Goal: Task Accomplishment & Management: Use online tool/utility

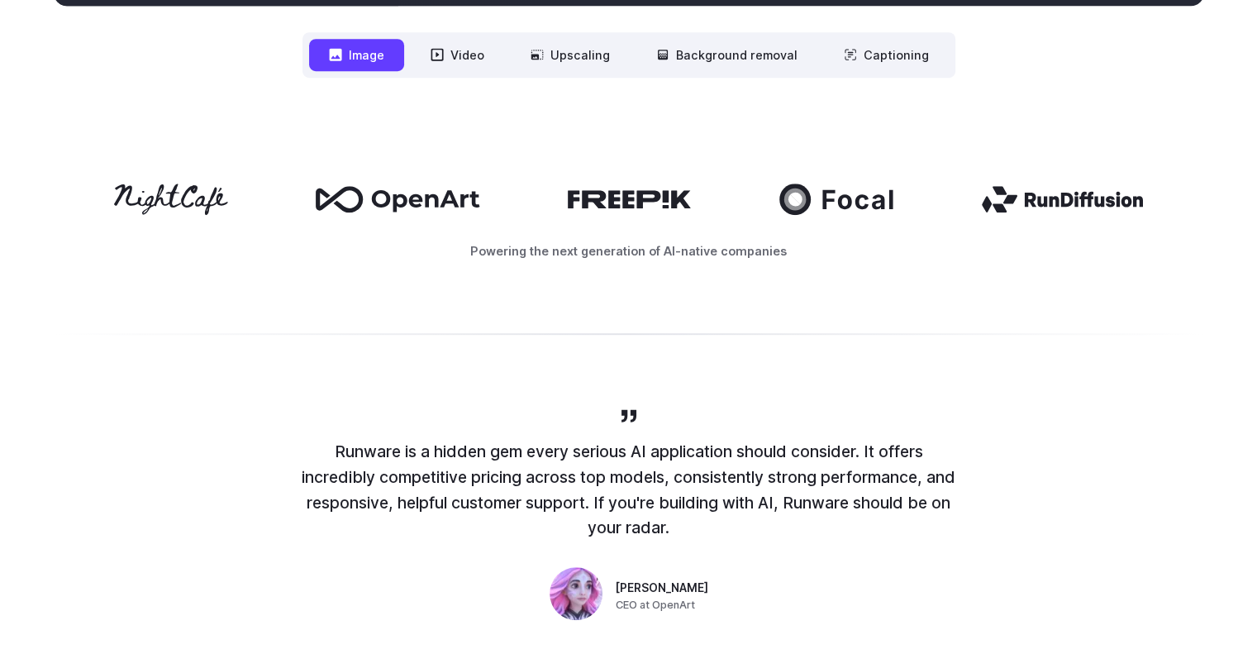
scroll to position [496, 0]
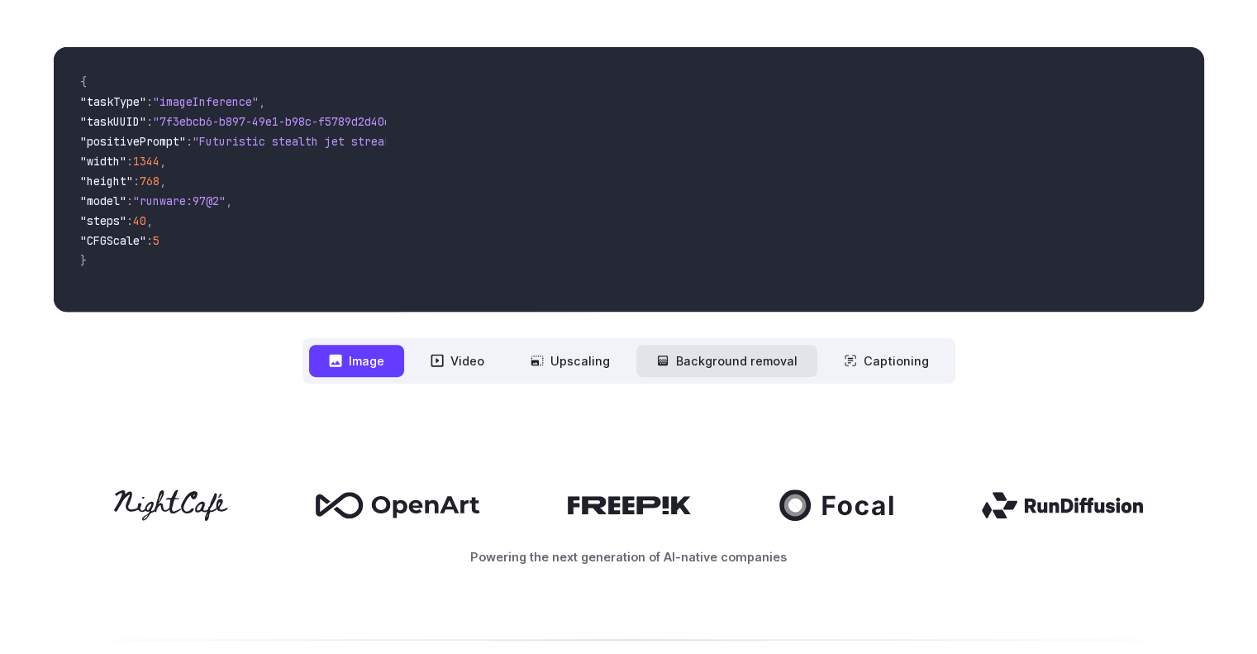
click at [776, 366] on button "Background removal" at bounding box center [727, 361] width 181 height 32
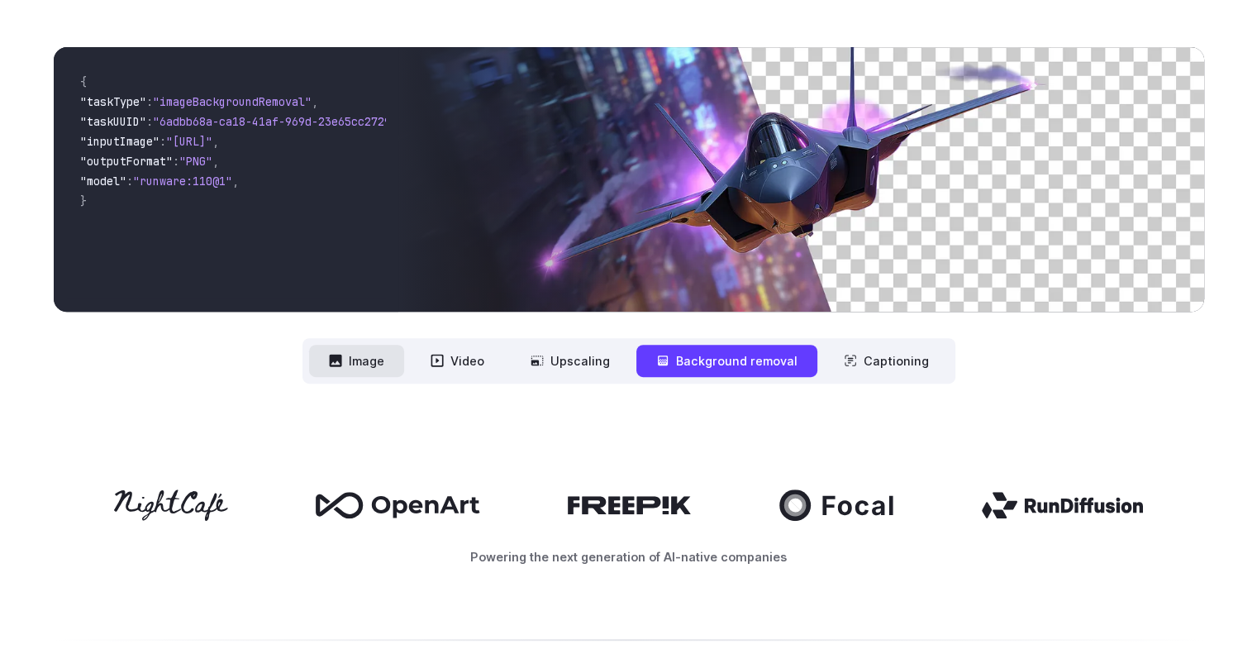
click at [351, 373] on button "Image" at bounding box center [356, 361] width 95 height 32
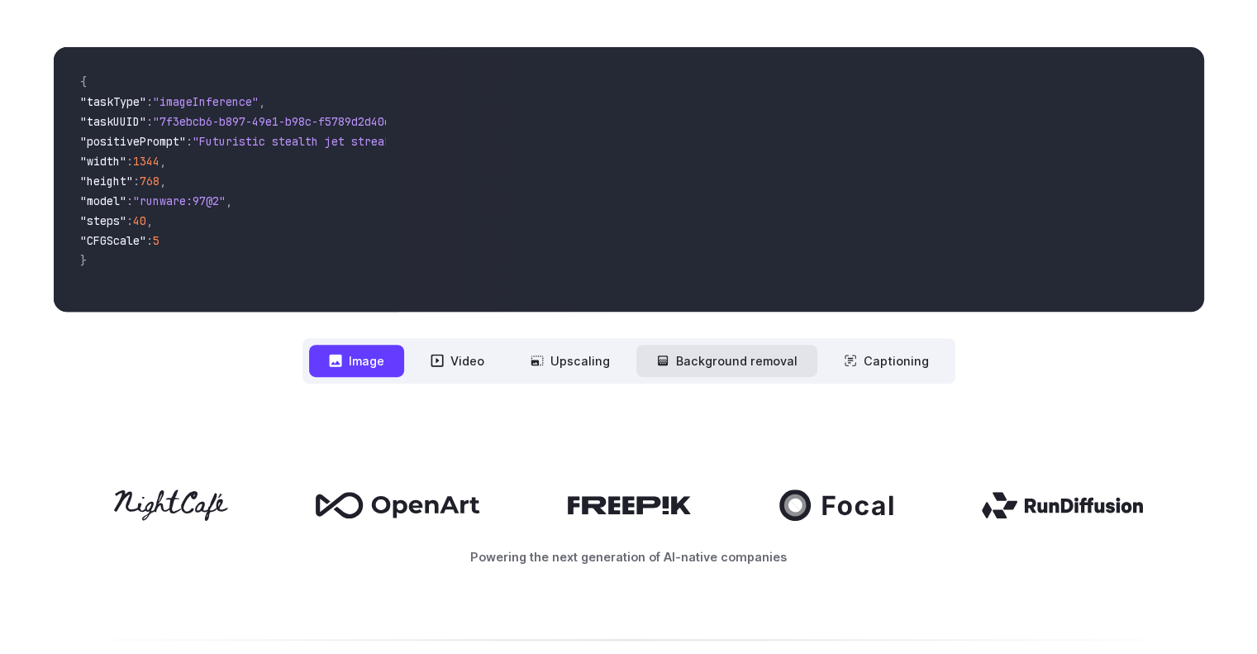
click at [744, 363] on button "Background removal" at bounding box center [727, 361] width 181 height 32
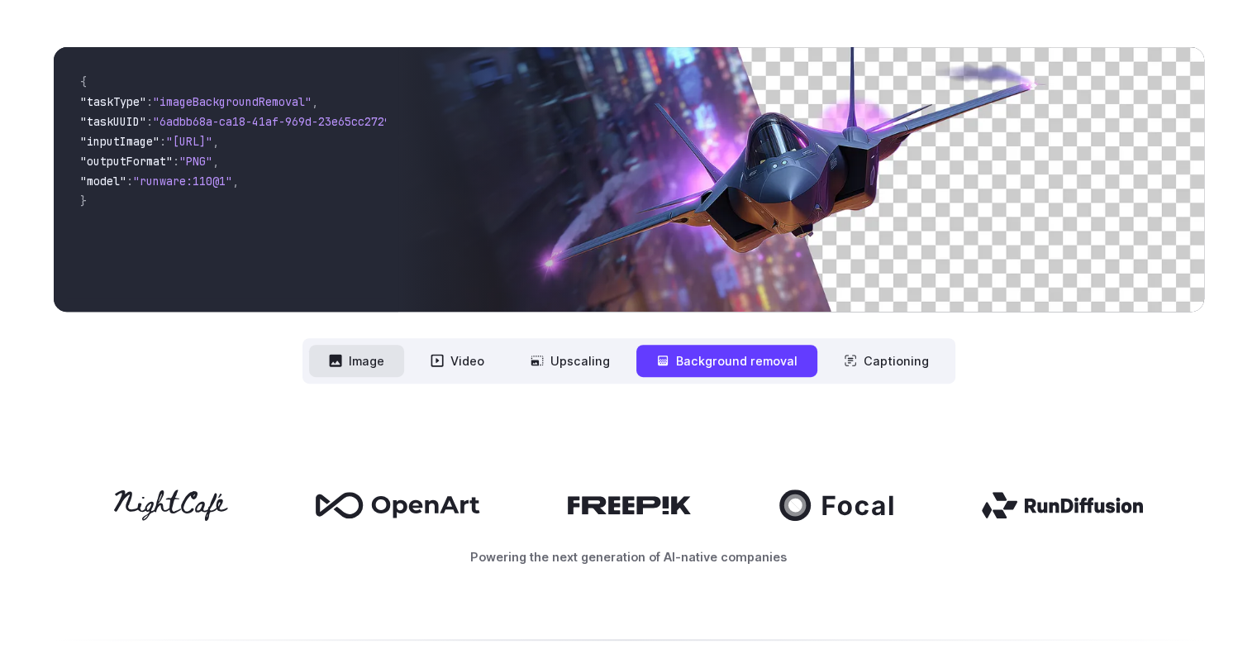
click at [354, 356] on button "Image" at bounding box center [356, 361] width 95 height 32
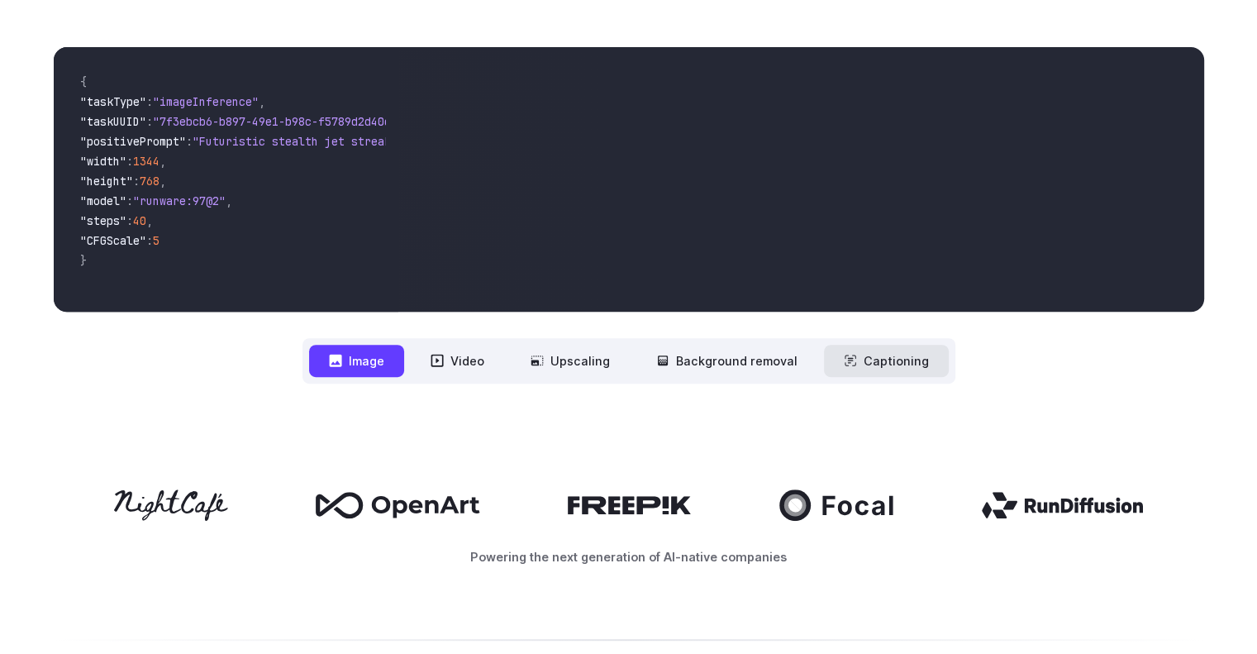
click at [904, 369] on button "Captioning" at bounding box center [886, 361] width 125 height 32
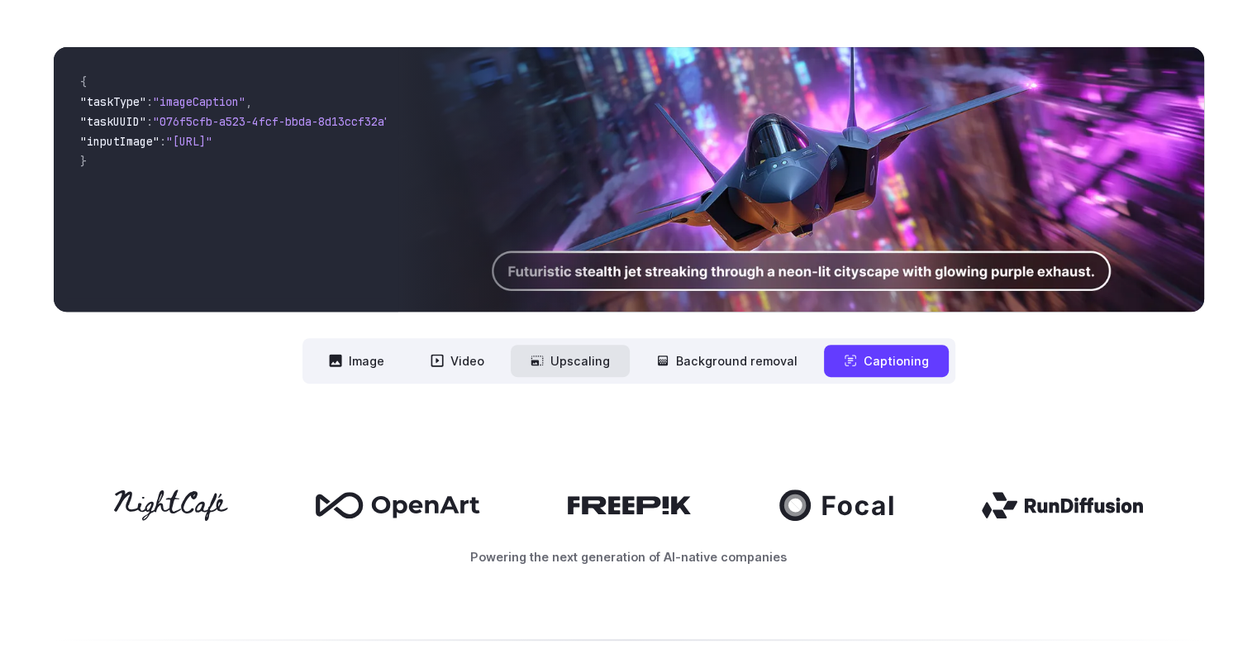
click at [599, 365] on button "Upscaling" at bounding box center [570, 361] width 119 height 32
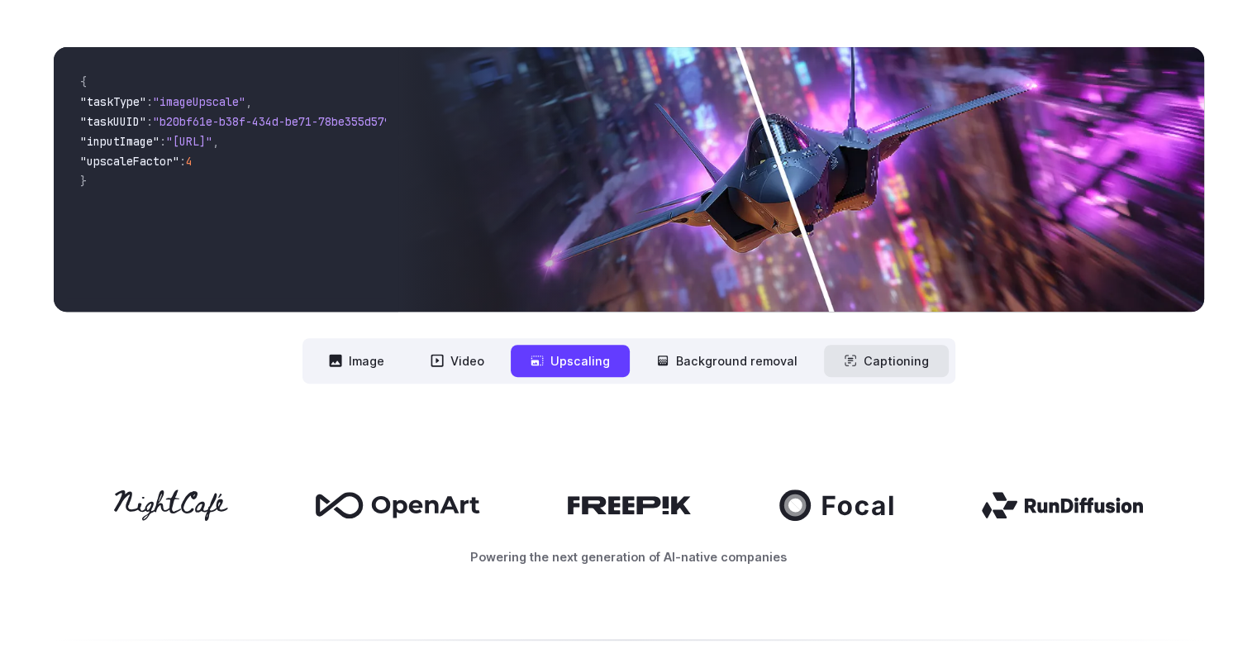
click at [852, 350] on button "Captioning" at bounding box center [886, 361] width 125 height 32
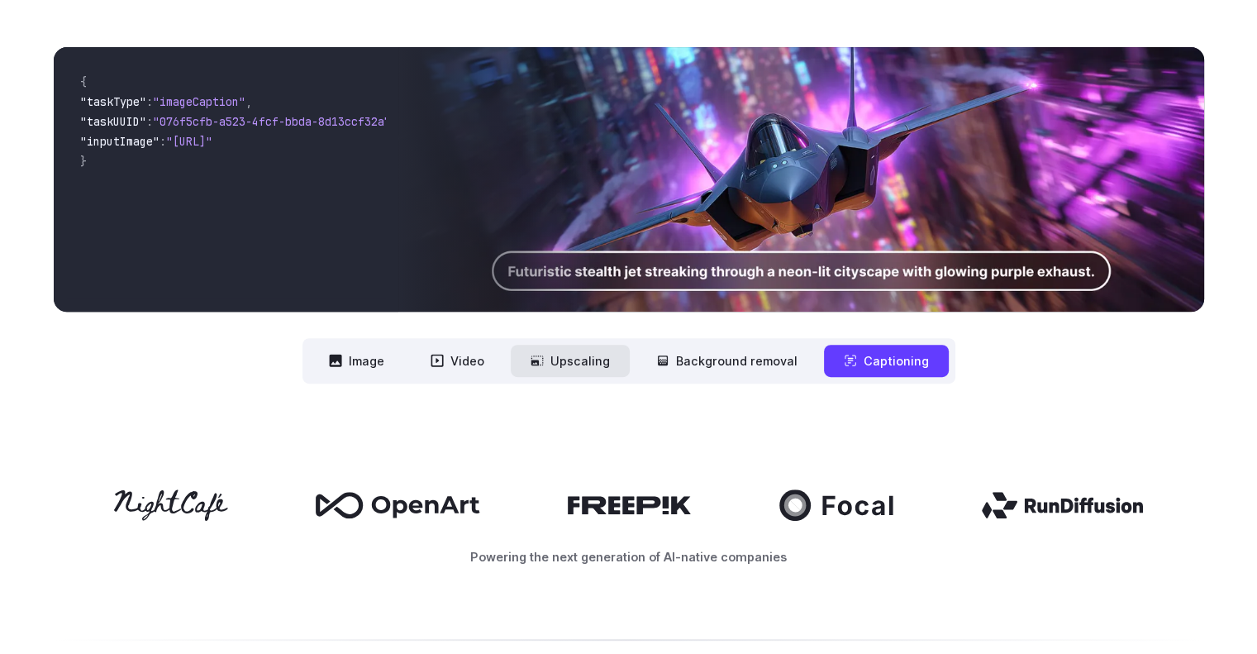
click at [543, 356] on icon at bounding box center [537, 360] width 12 height 10
click at [463, 356] on button "Video" at bounding box center [457, 361] width 93 height 32
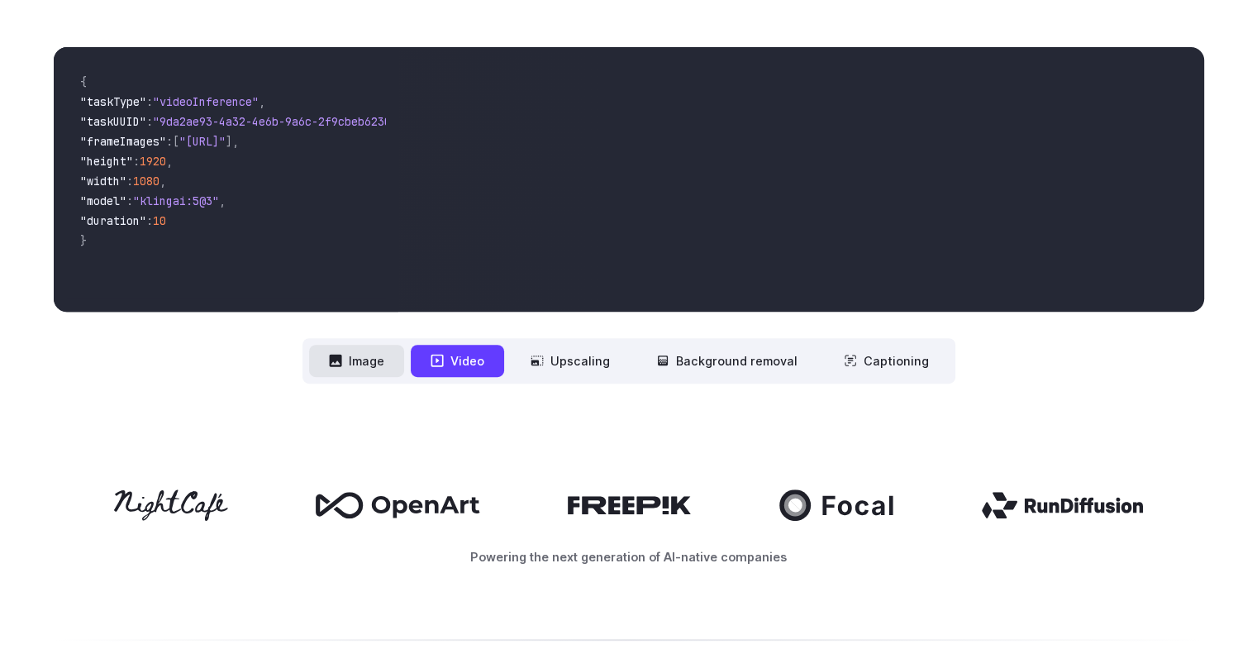
click at [365, 367] on button "Image" at bounding box center [356, 361] width 95 height 32
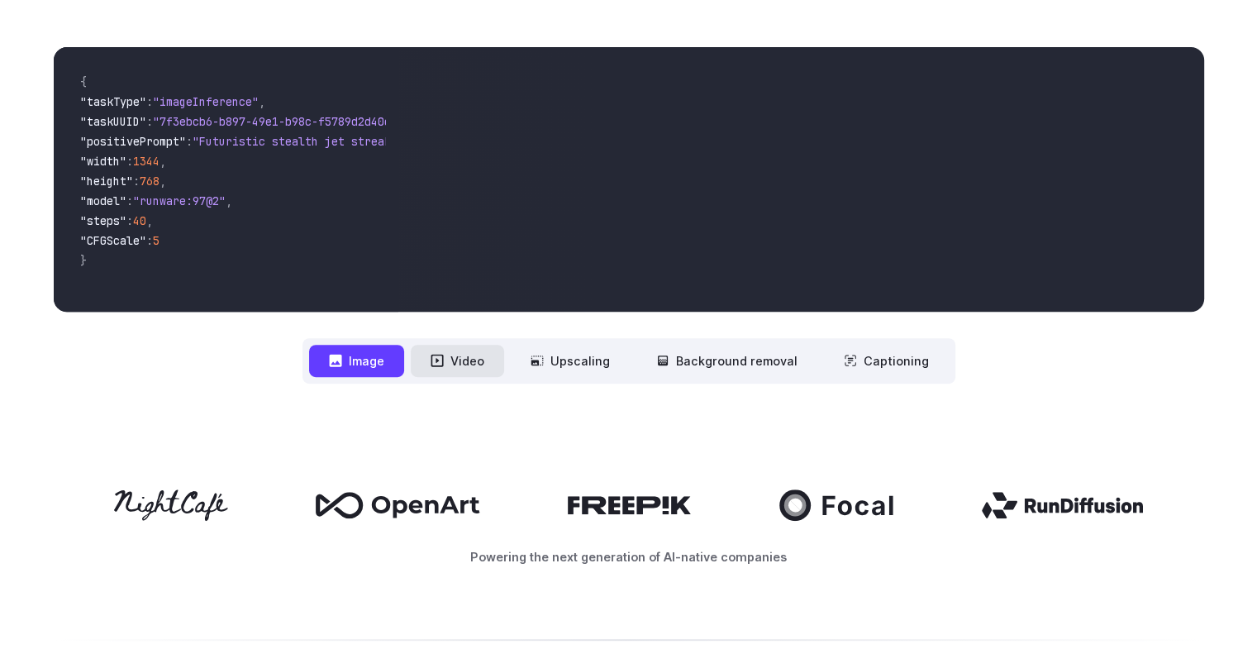
click at [481, 353] on button "Video" at bounding box center [457, 361] width 93 height 32
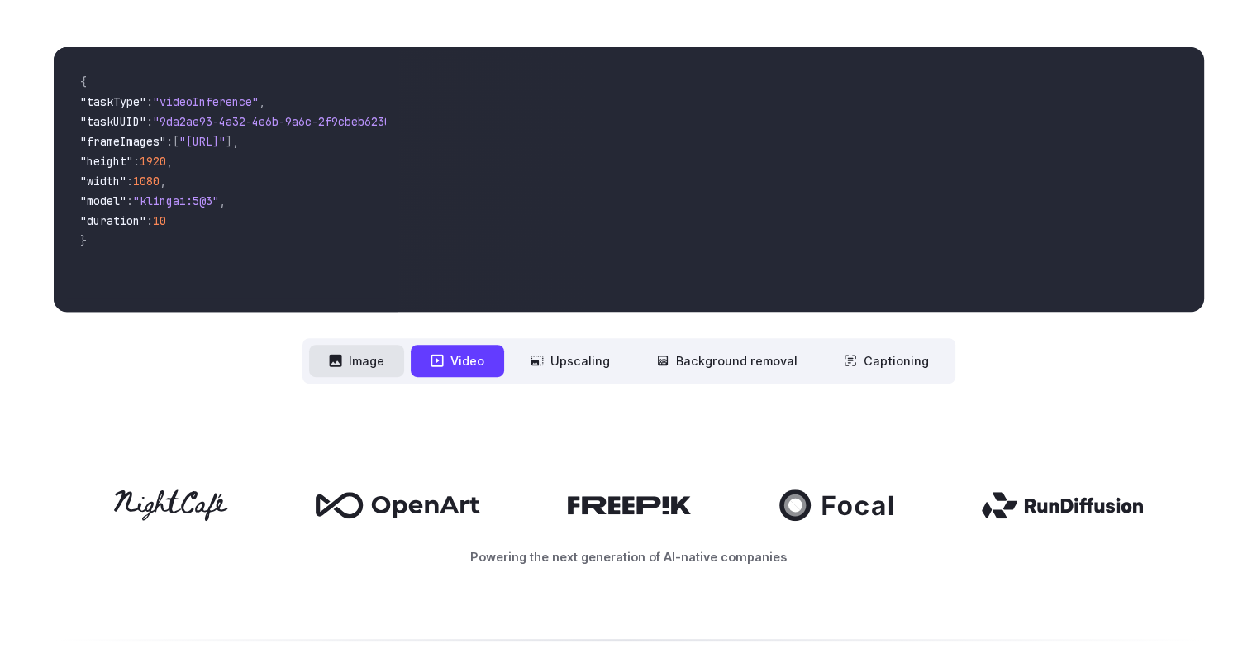
click at [389, 353] on button "Image" at bounding box center [356, 361] width 95 height 32
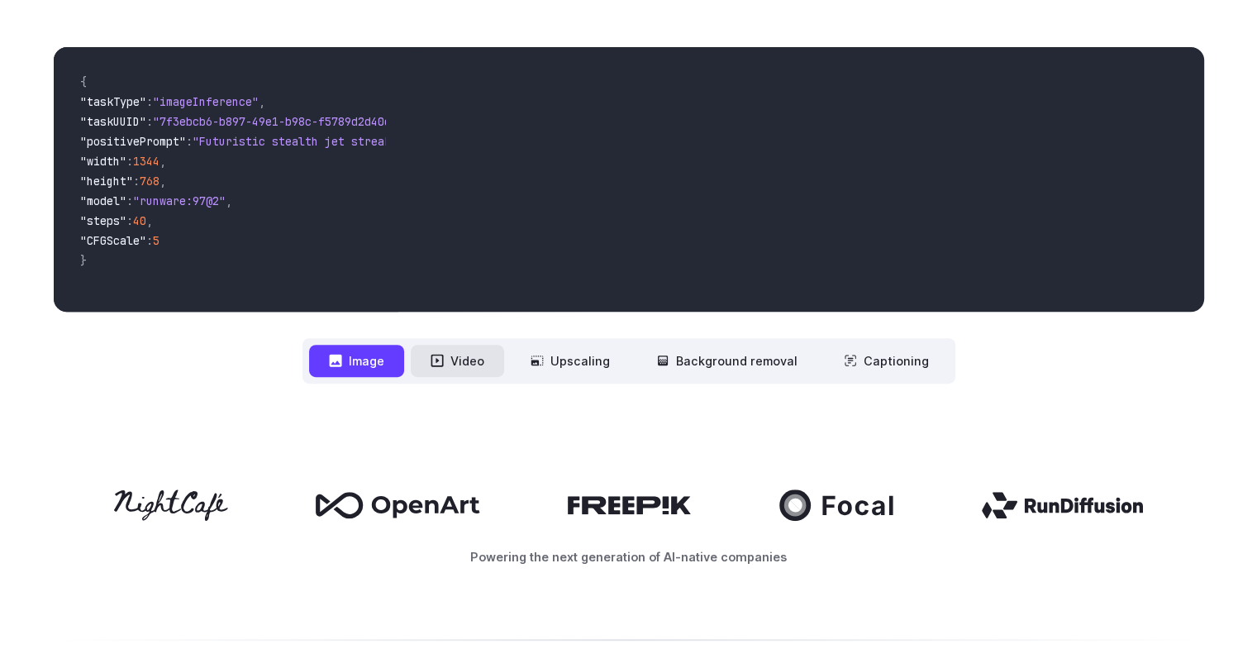
click at [480, 353] on button "Video" at bounding box center [457, 361] width 93 height 32
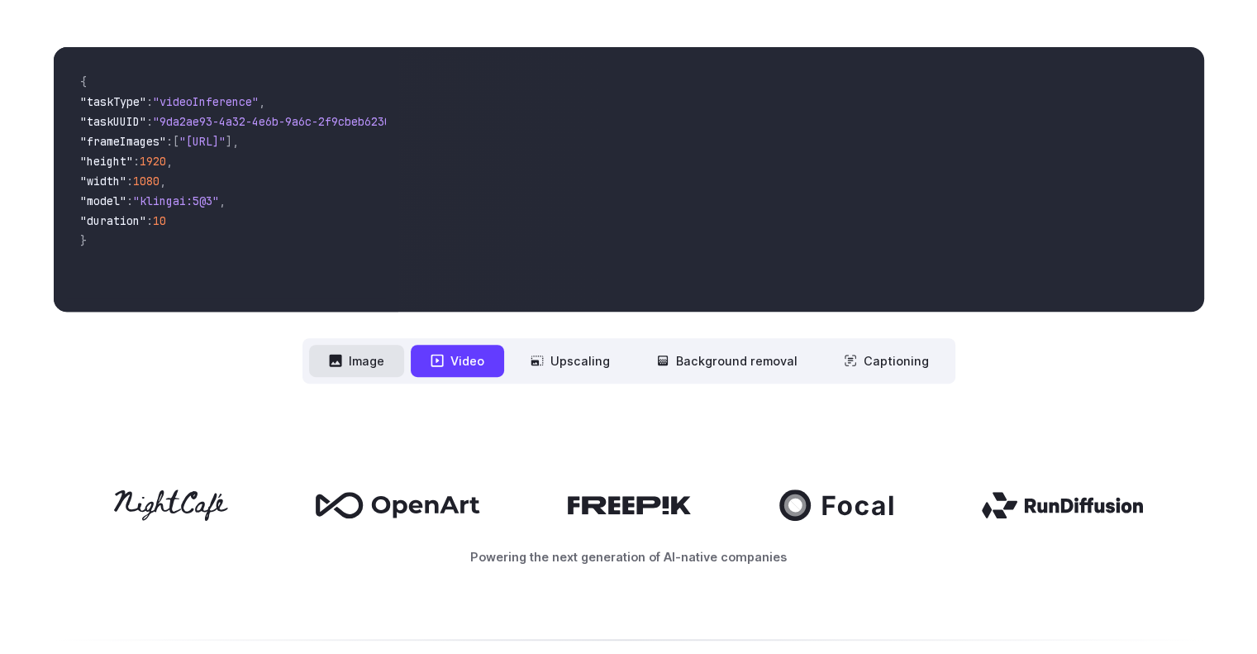
click at [404, 349] on button "Image" at bounding box center [356, 361] width 95 height 32
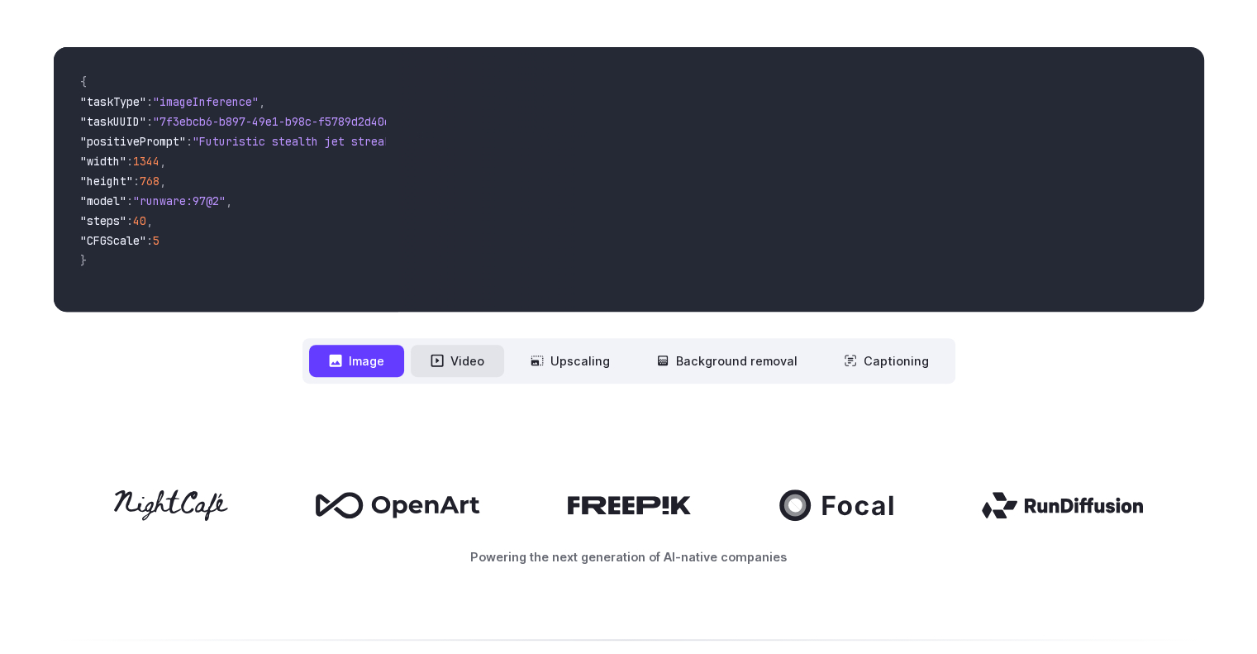
click at [471, 349] on button "Video" at bounding box center [457, 361] width 93 height 32
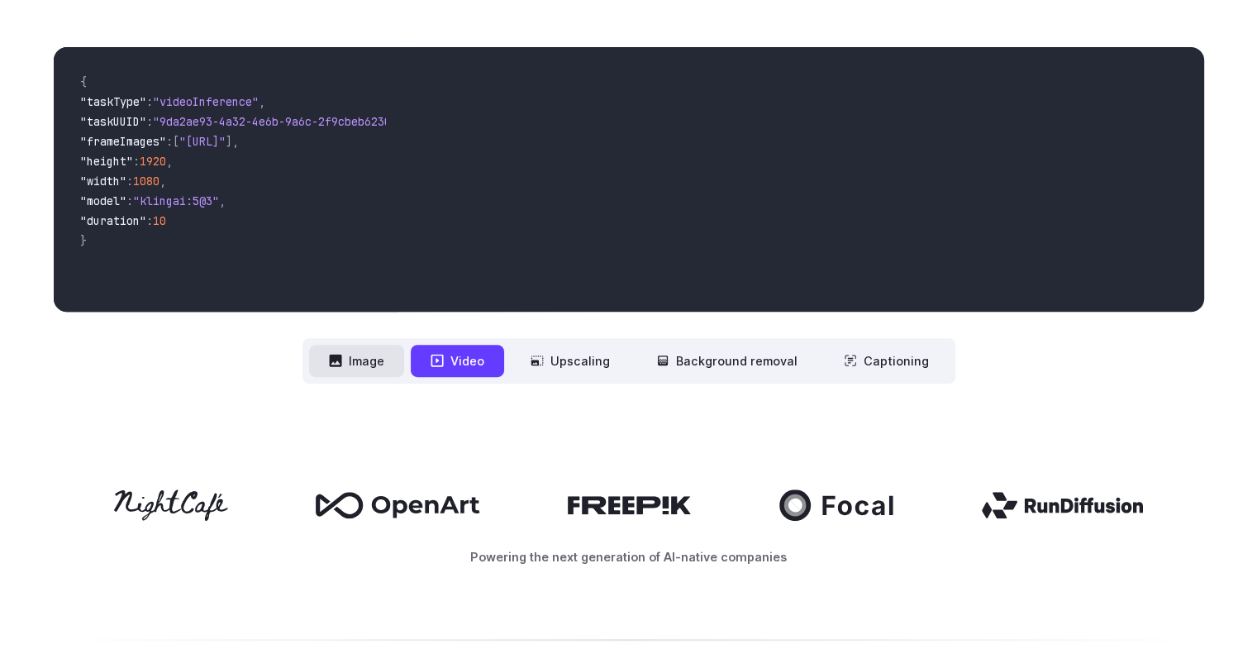
click at [404, 348] on button "Image" at bounding box center [356, 361] width 95 height 32
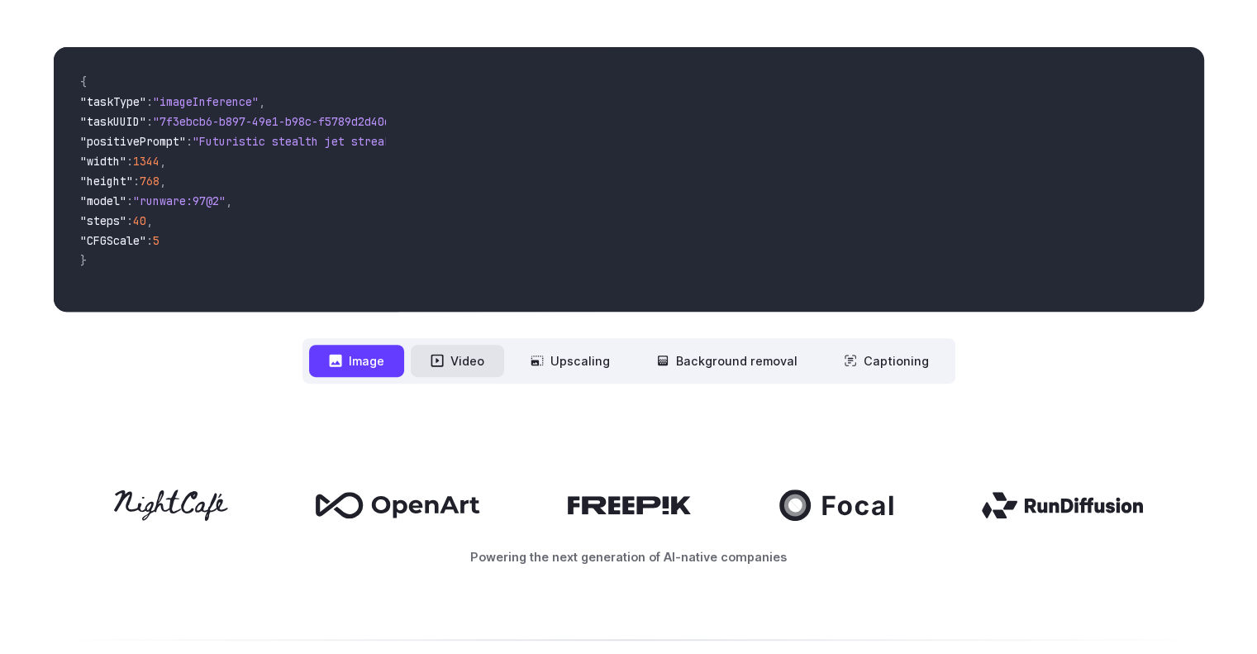
click at [485, 348] on button "Video" at bounding box center [457, 361] width 93 height 32
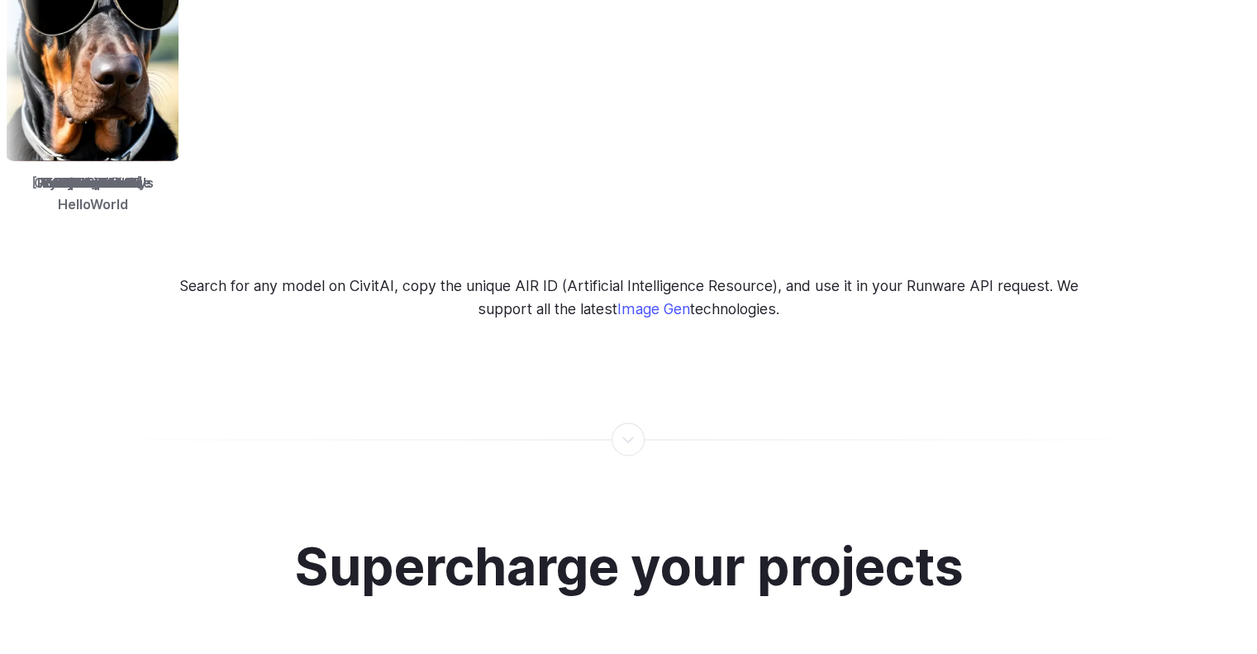
scroll to position [2645, 0]
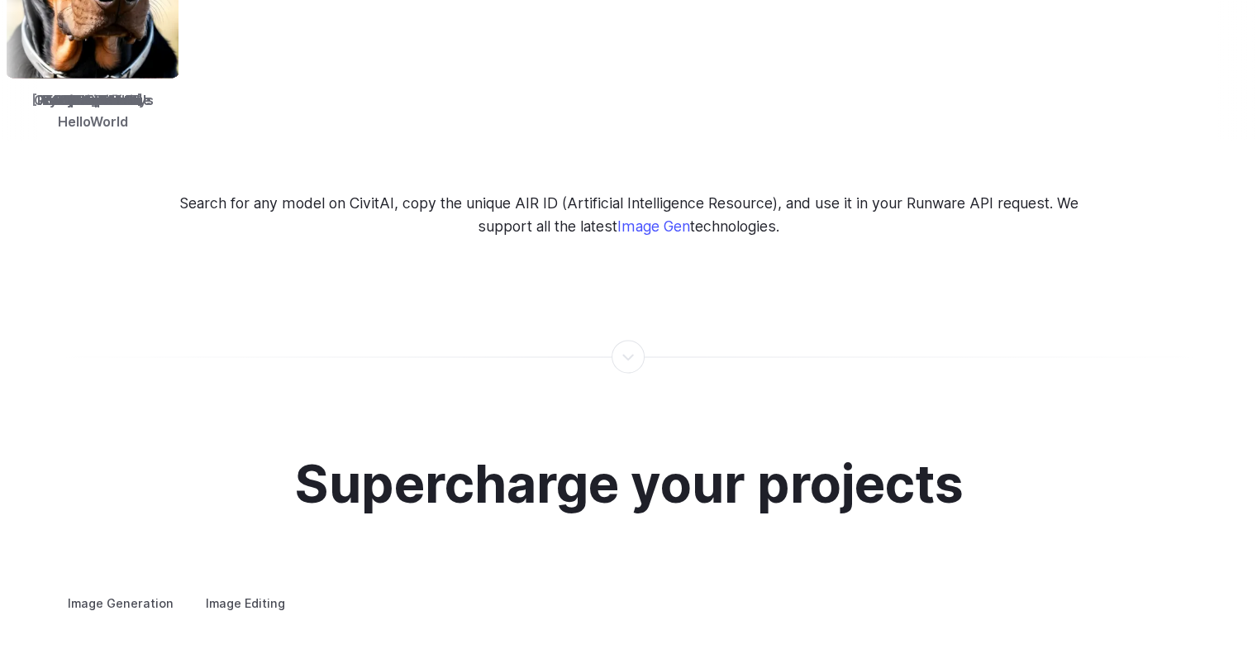
click at [357, 192] on p "Search for any model on CivitAI, copy the unique AIR ID (Artificial Intelligenc…" at bounding box center [628, 215] width 931 height 46
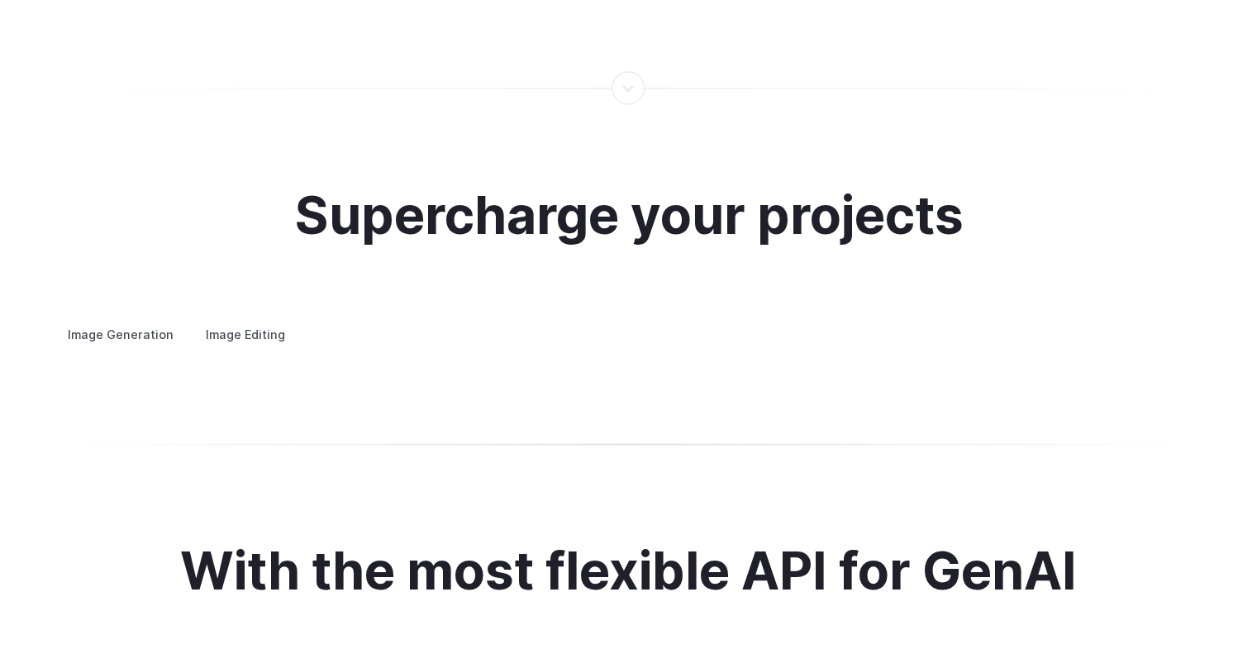
scroll to position [2728, 0]
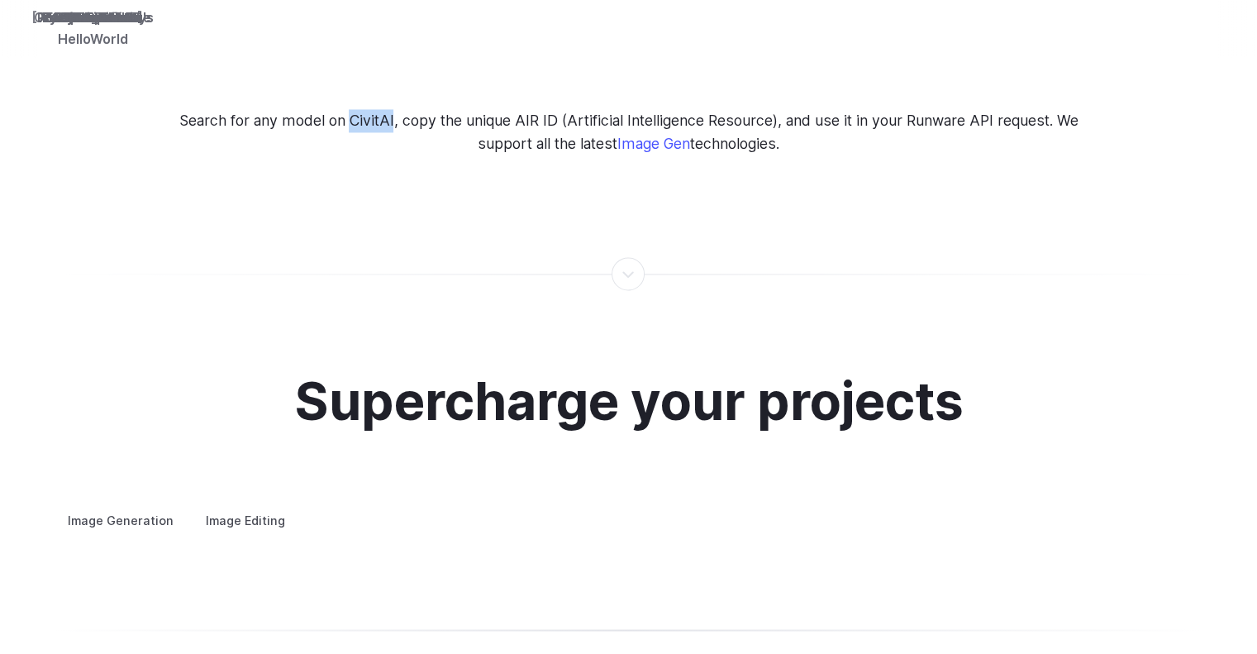
copy p "CivitAI"
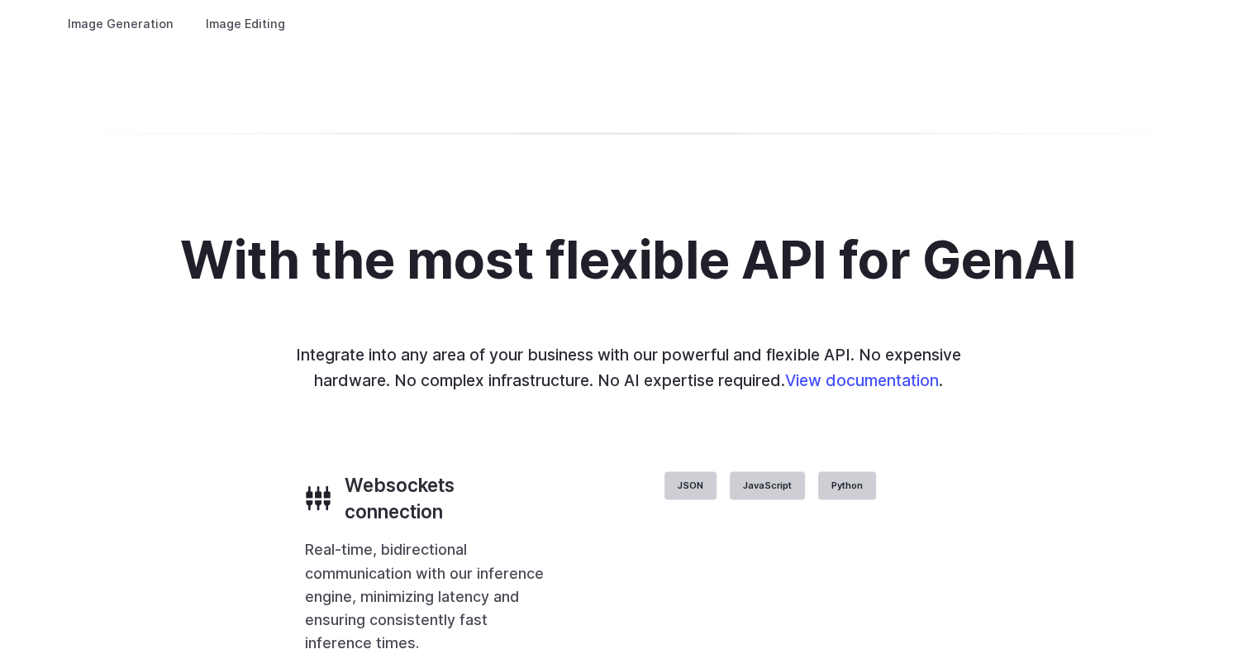
scroll to position [3141, 0]
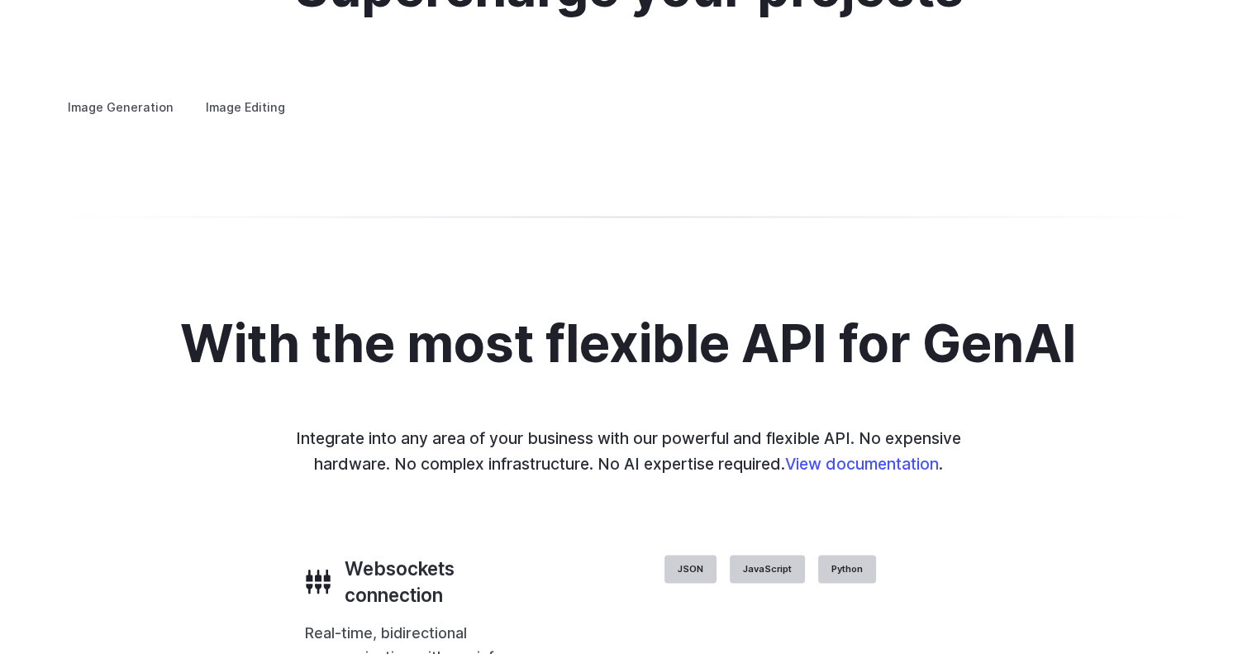
click at [243, 92] on label "Image Editing" at bounding box center [245, 106] width 107 height 29
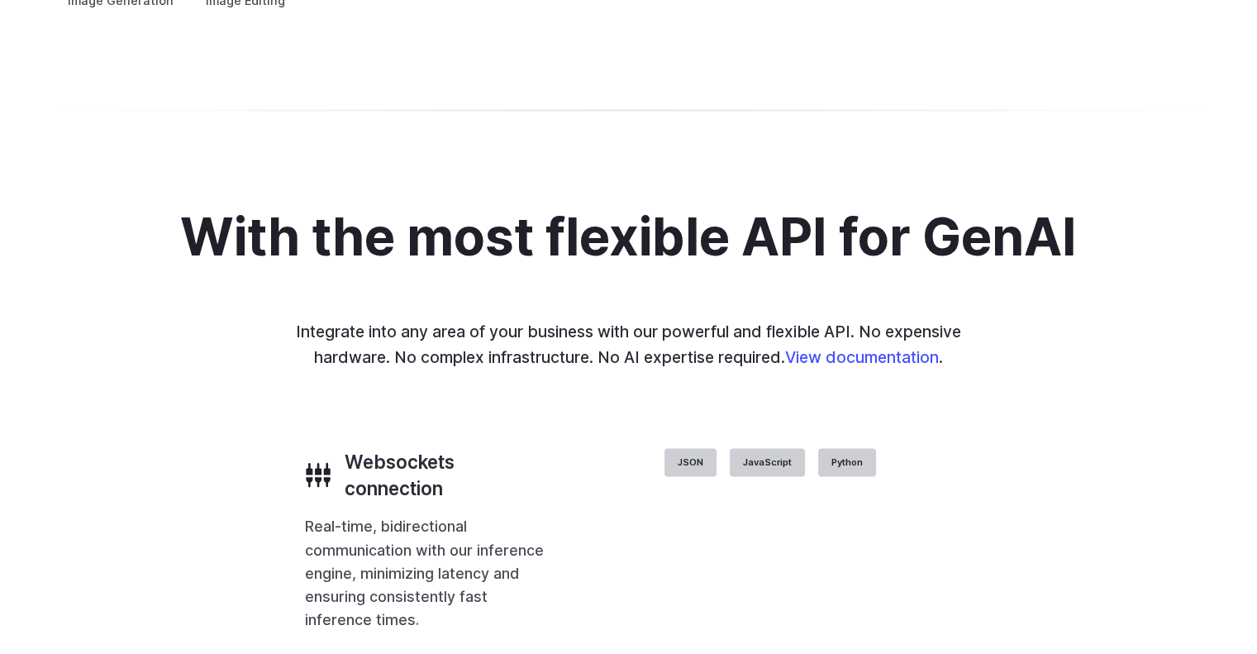
scroll to position [3224, 0]
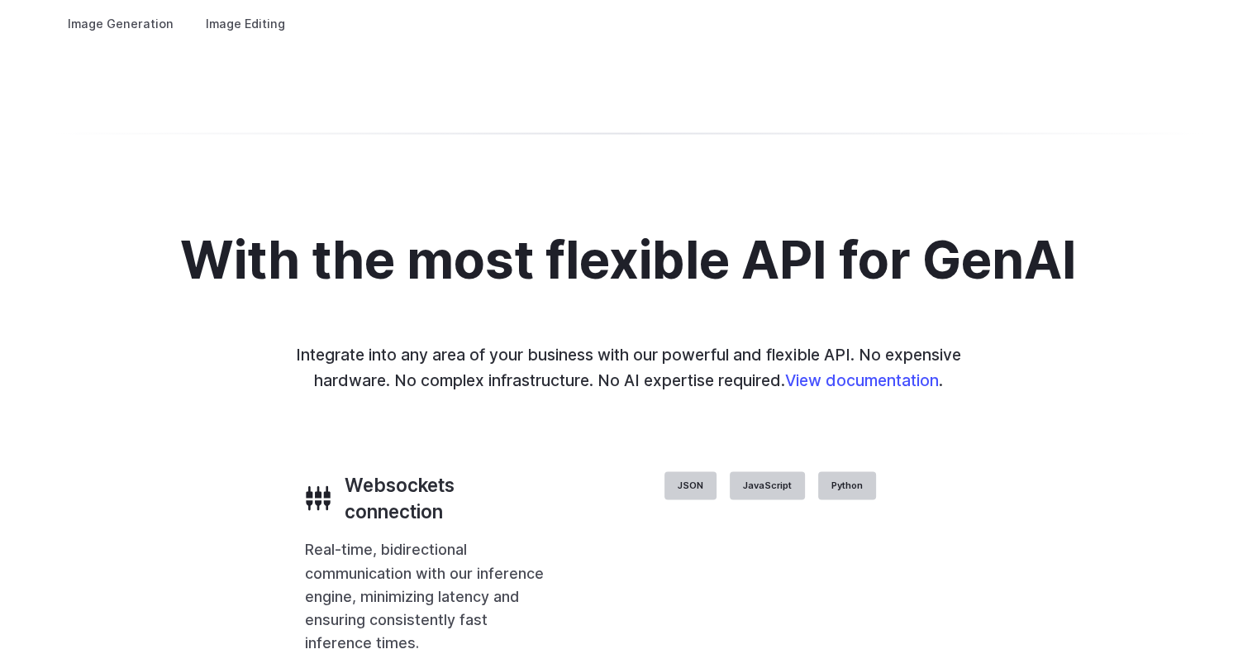
click at [0, 0] on summary "Inpainting" at bounding box center [0, 0] width 0 height 0
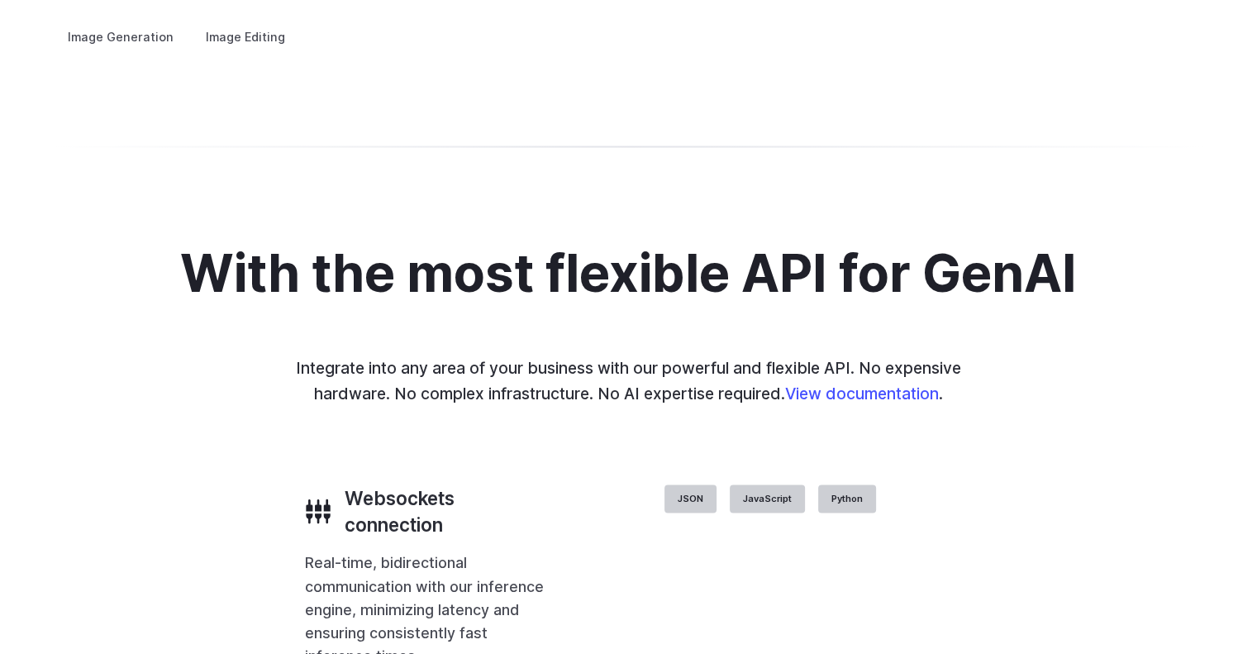
click at [0, 0] on details "Outpainting Extend the boundaries of your images creatively, adding new element…" at bounding box center [0, 0] width 0 height 0
click at [0, 0] on summary "Outpainting" at bounding box center [0, 0] width 0 height 0
click at [0, 0] on details "Outpainting Extend the boundaries of your images creatively, adding new element…" at bounding box center [0, 0] width 0 height 0
click at [0, 0] on summary "Upscaling" at bounding box center [0, 0] width 0 height 0
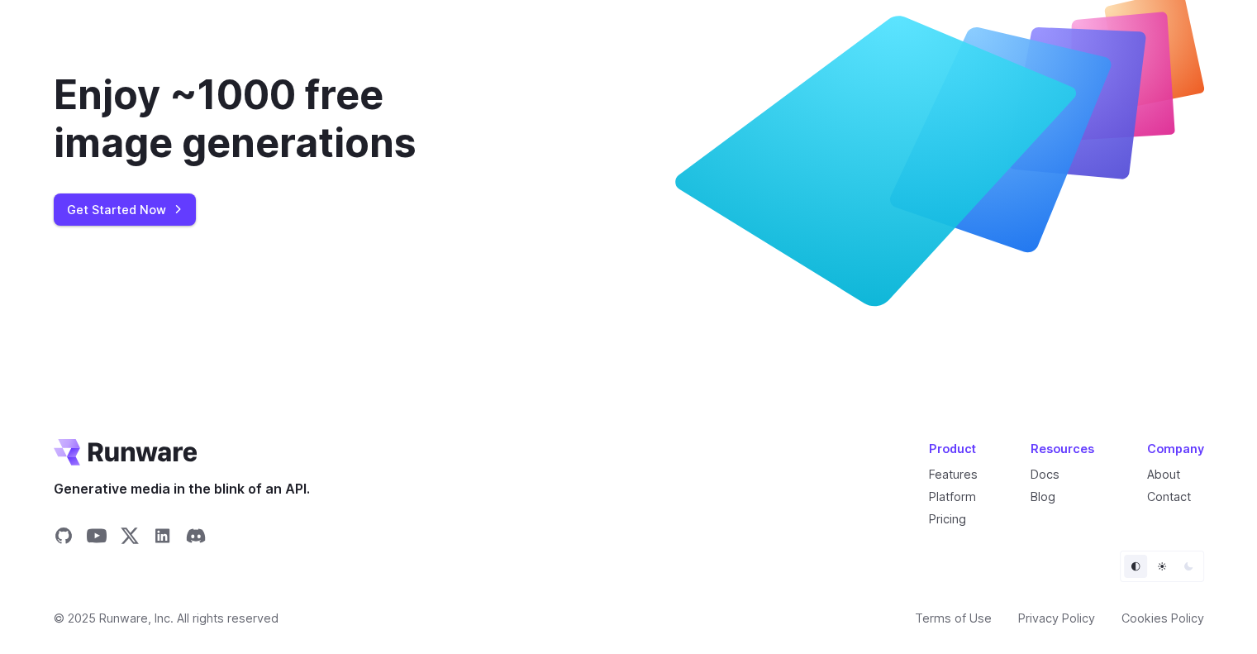
scroll to position [6102, 0]
click at [1044, 481] on link "Docs" at bounding box center [1045, 474] width 29 height 14
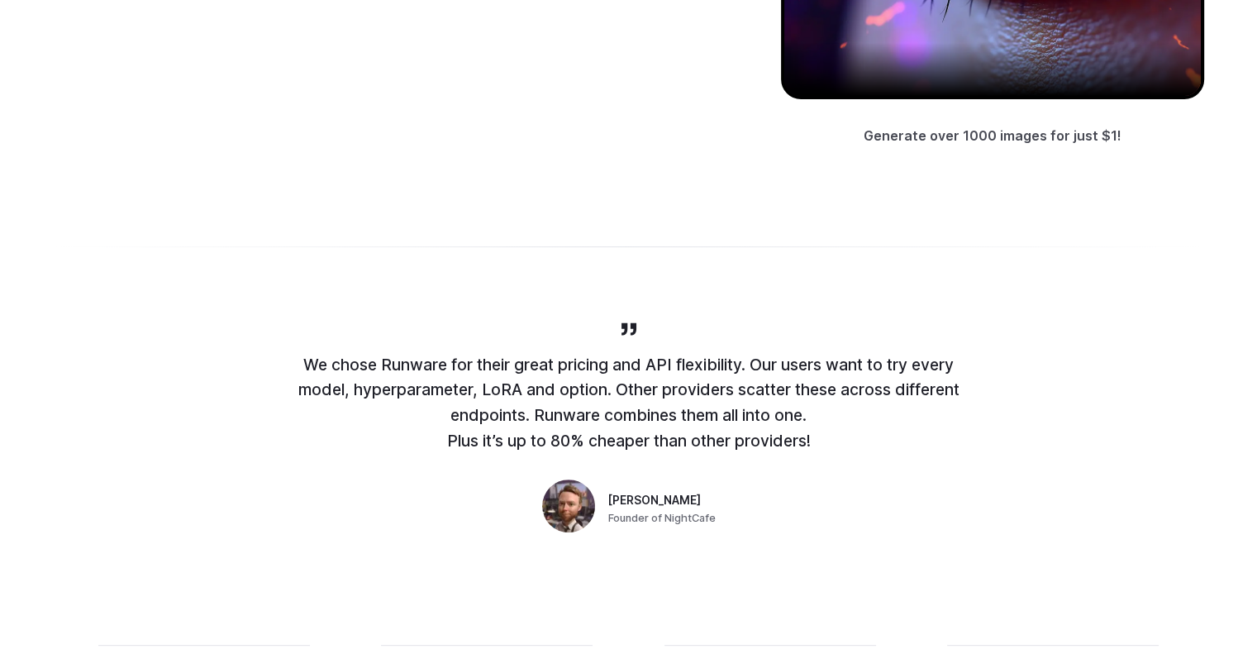
scroll to position [909, 0]
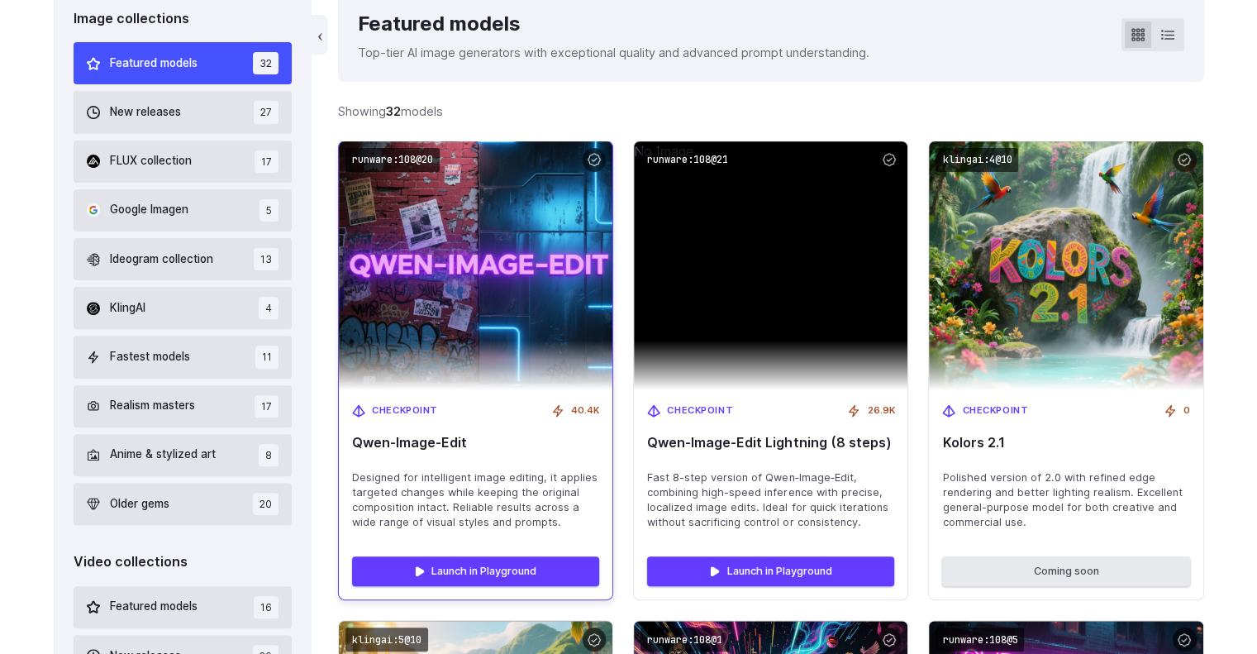
scroll to position [413, 0]
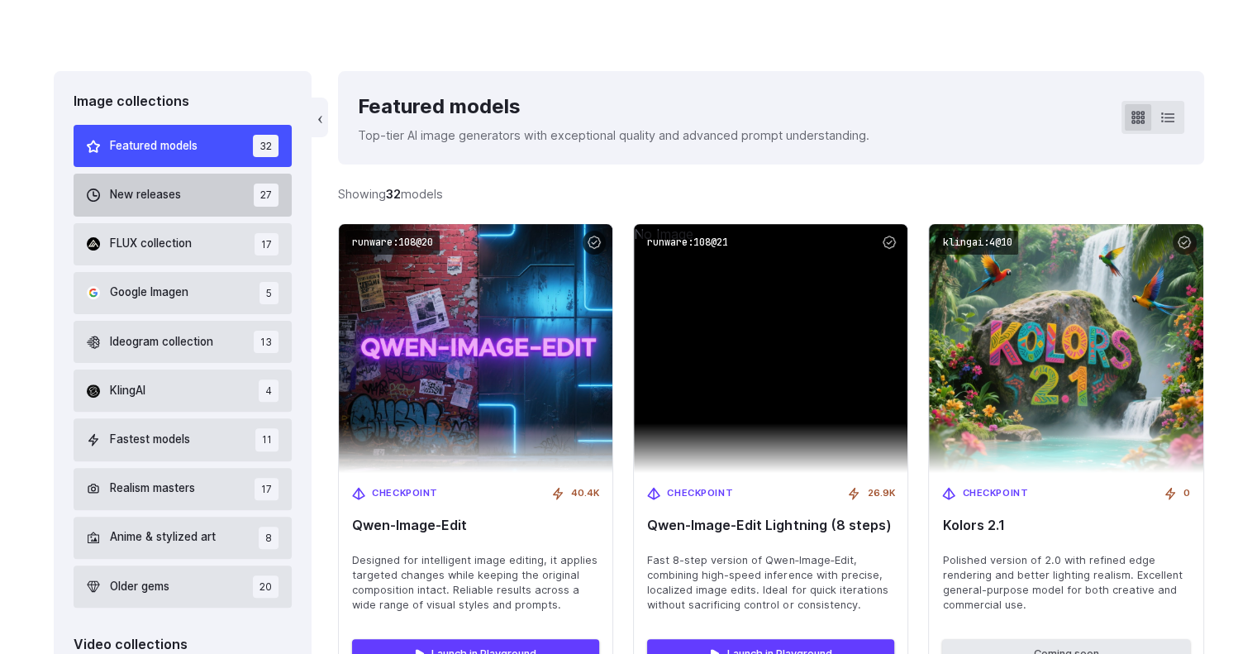
click at [227, 194] on button "New releases 27" at bounding box center [183, 195] width 219 height 42
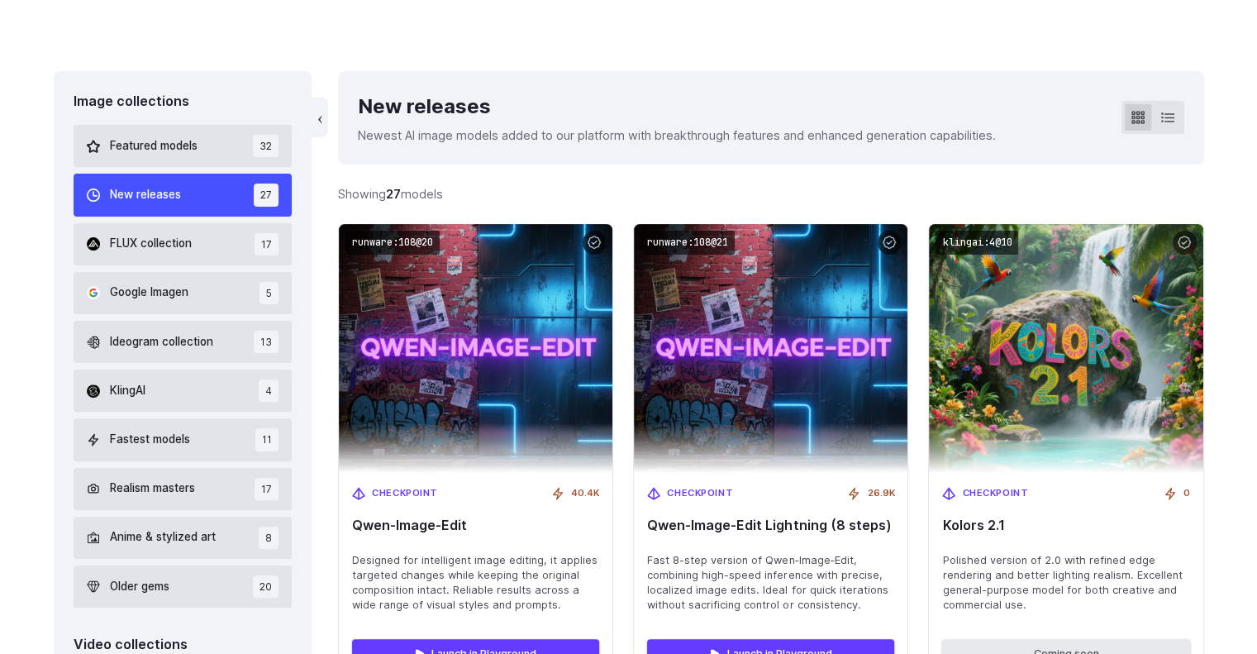
scroll to position [379, 0]
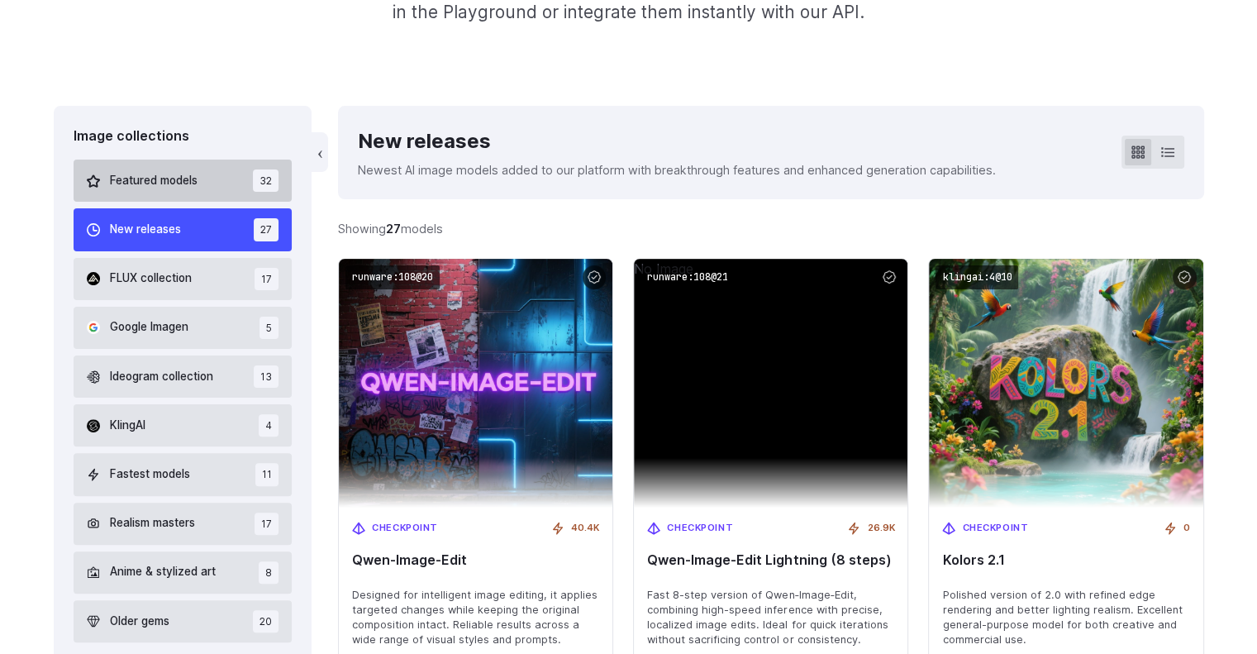
click at [129, 169] on button "Featured models 32" at bounding box center [183, 181] width 219 height 42
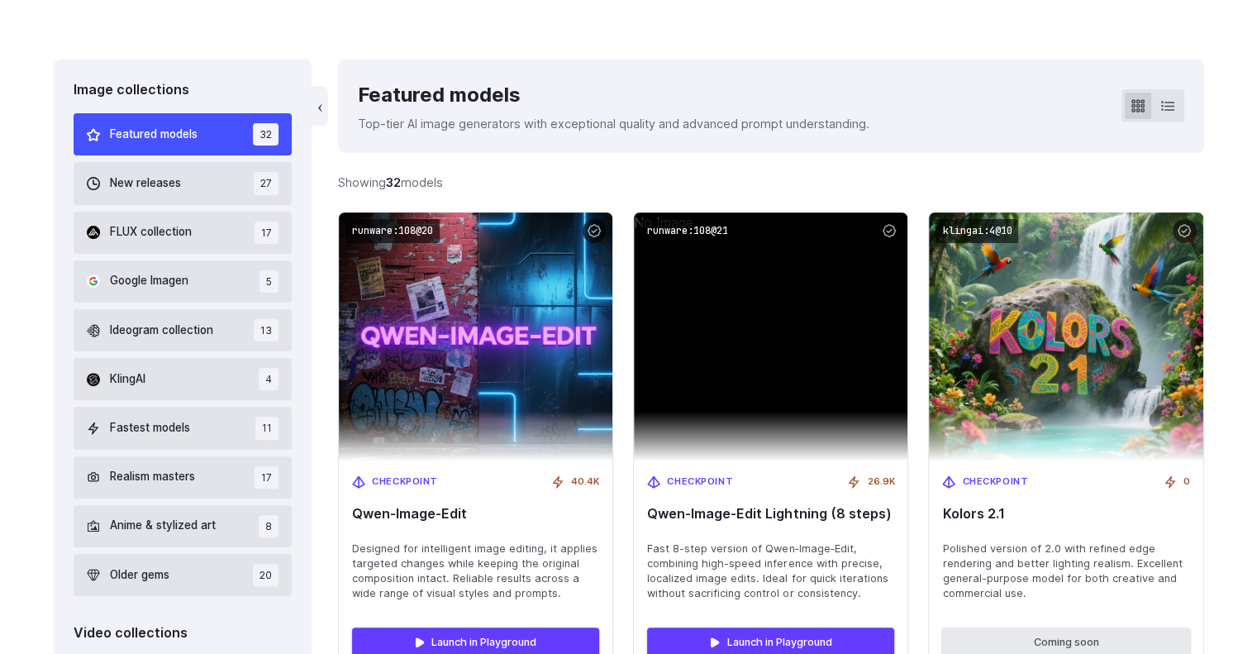
scroll to position [461, 0]
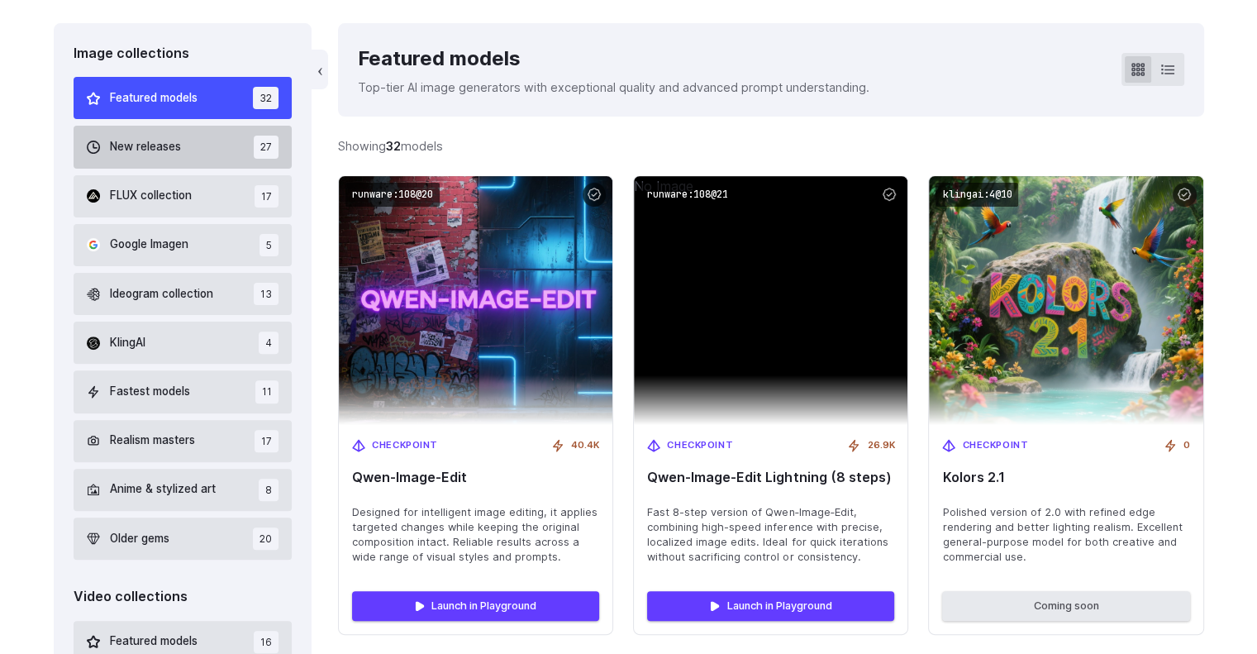
click at [150, 165] on button "New releases 27" at bounding box center [183, 147] width 219 height 42
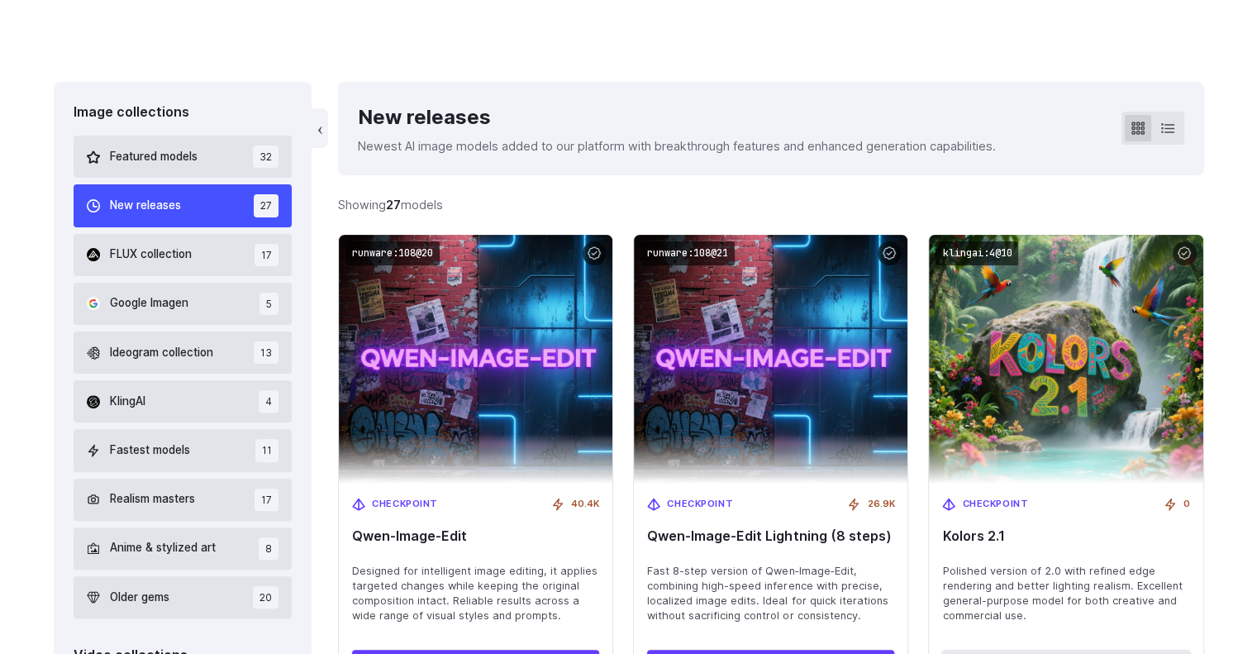
scroll to position [379, 0]
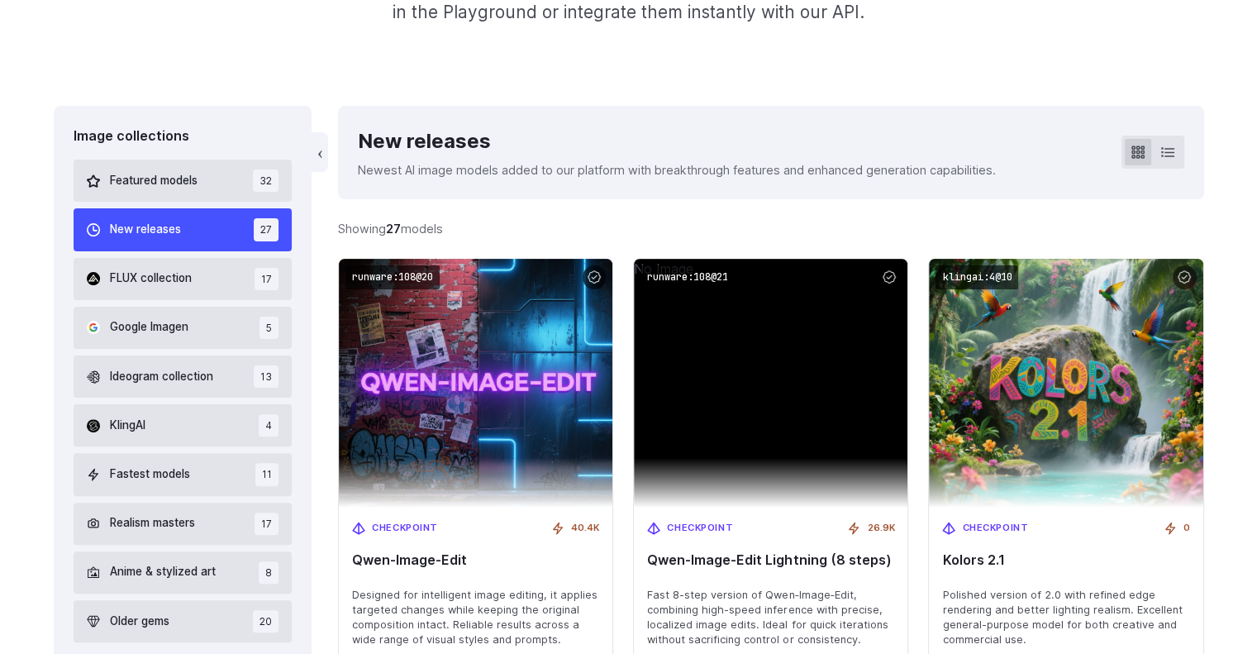
click at [145, 250] on button "New releases 27" at bounding box center [183, 229] width 219 height 42
click at [141, 277] on span "FLUX collection" at bounding box center [151, 278] width 82 height 18
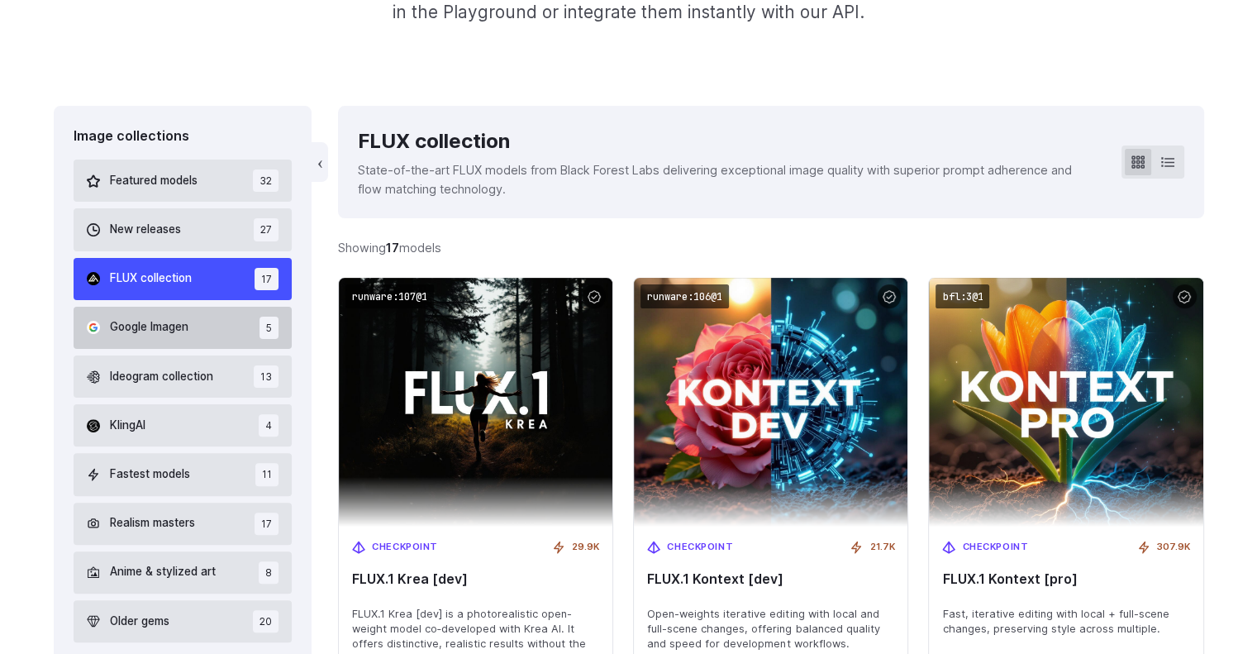
click at [149, 327] on span "Google Imagen" at bounding box center [149, 327] width 79 height 18
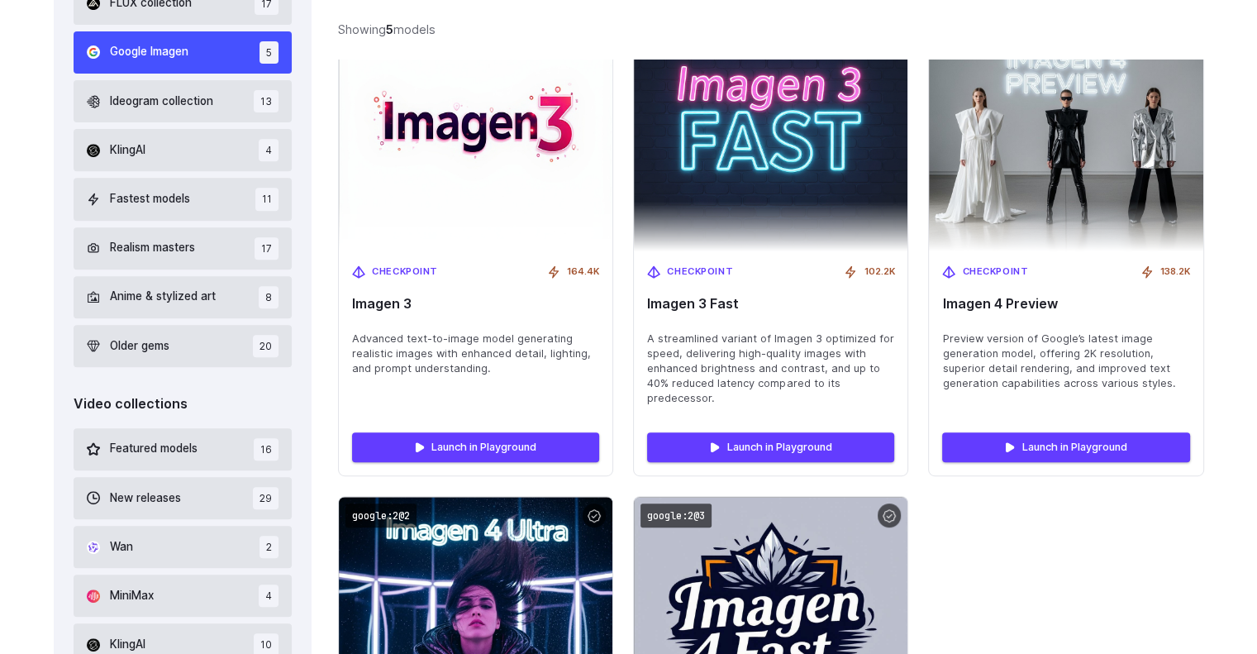
scroll to position [627, 0]
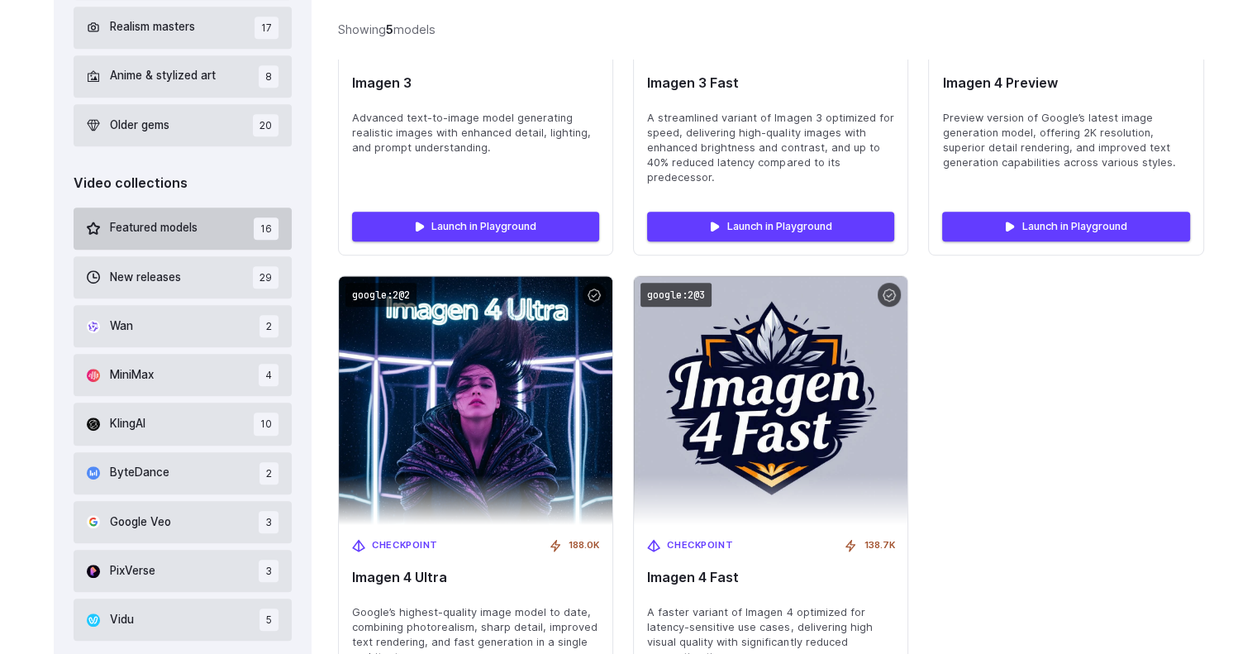
click at [195, 217] on button "Featured models 16" at bounding box center [183, 228] width 219 height 42
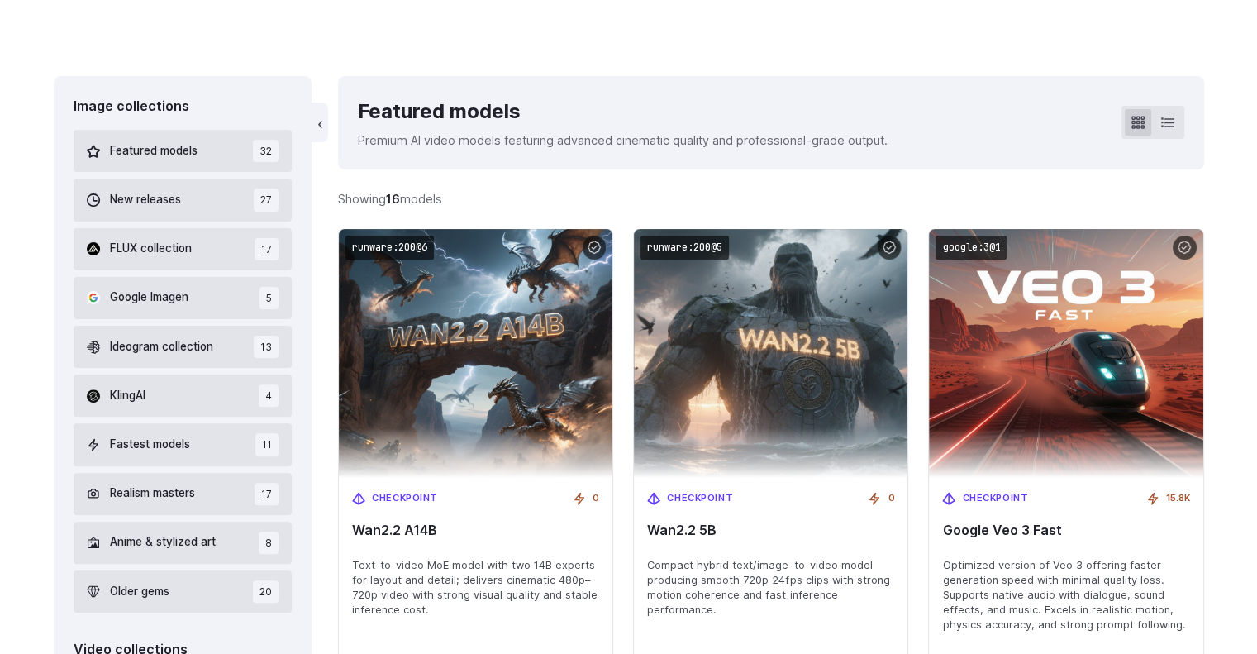
scroll to position [393, 0]
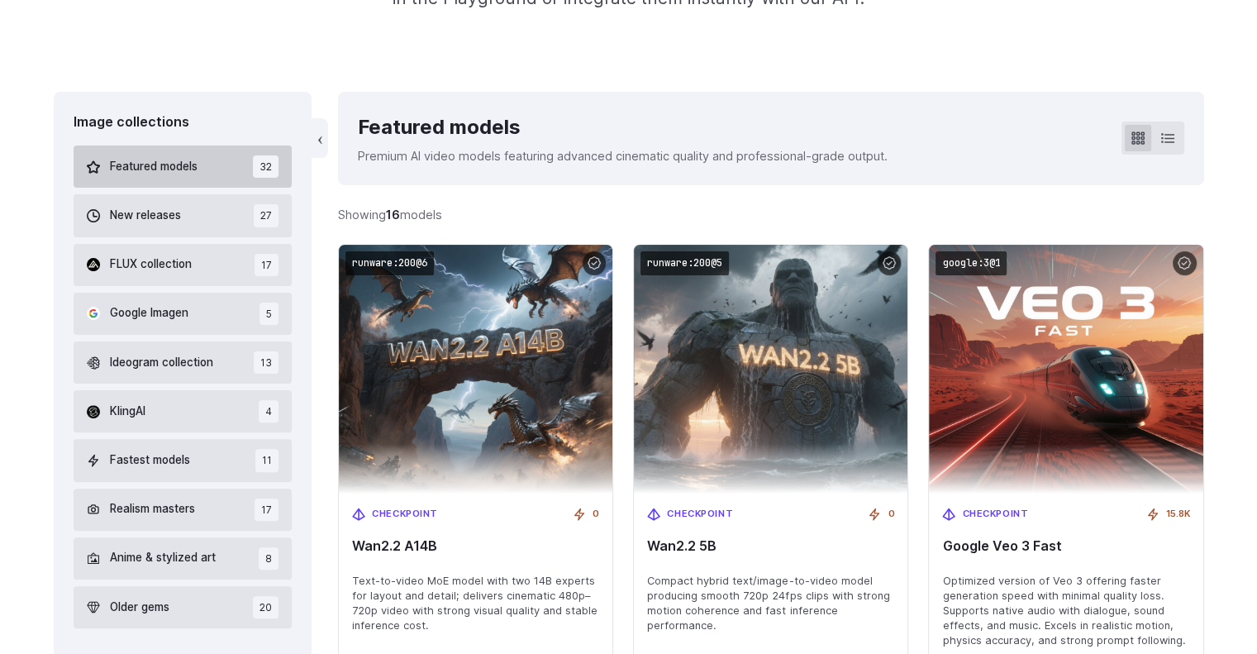
click at [181, 178] on button "Featured models 32" at bounding box center [183, 166] width 219 height 42
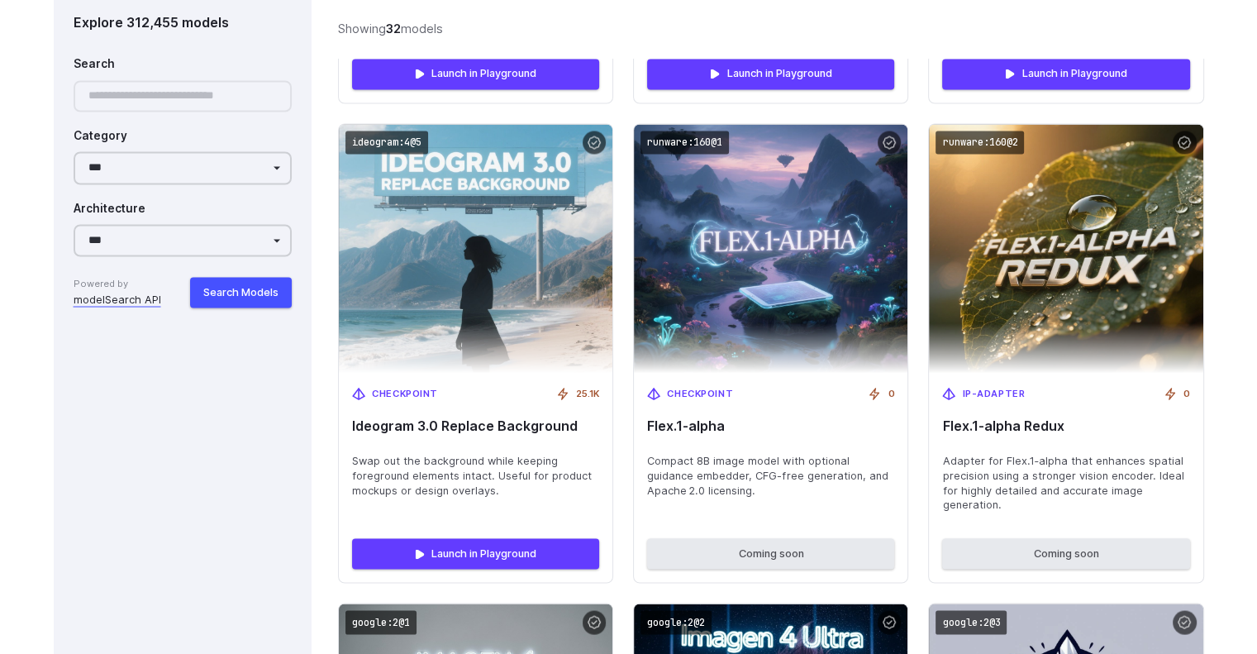
scroll to position [3437, 0]
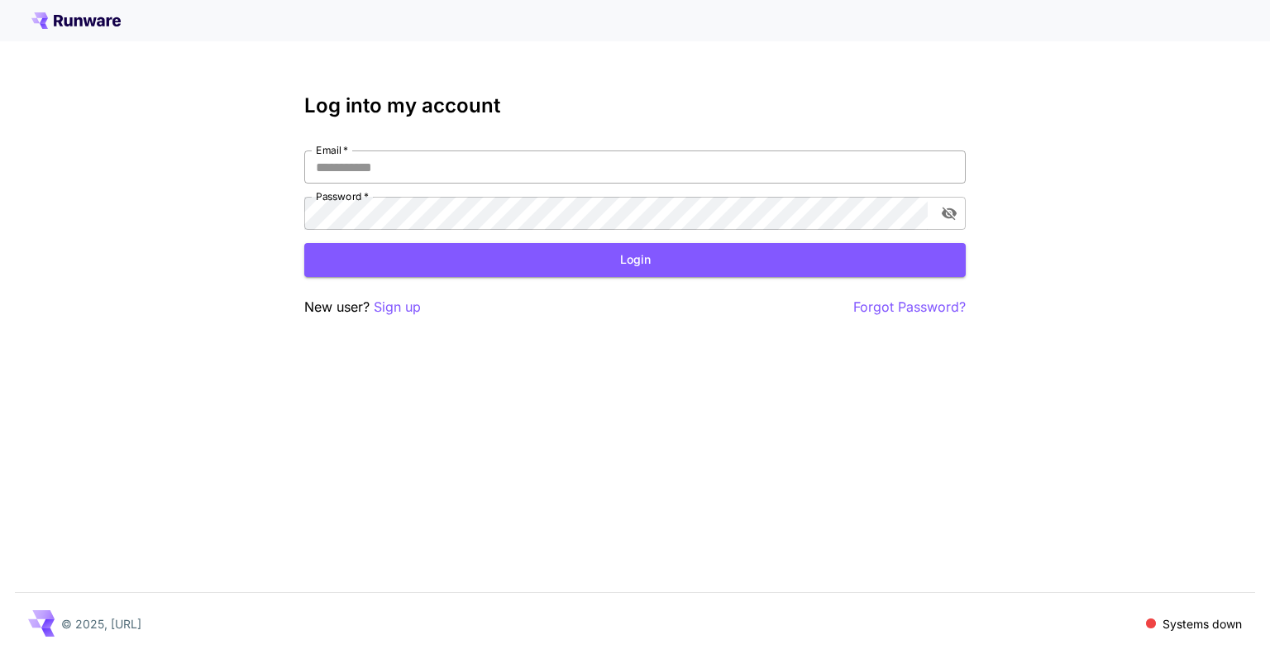
click at [505, 161] on input "Email   *" at bounding box center [634, 166] width 661 height 33
type input "**********"
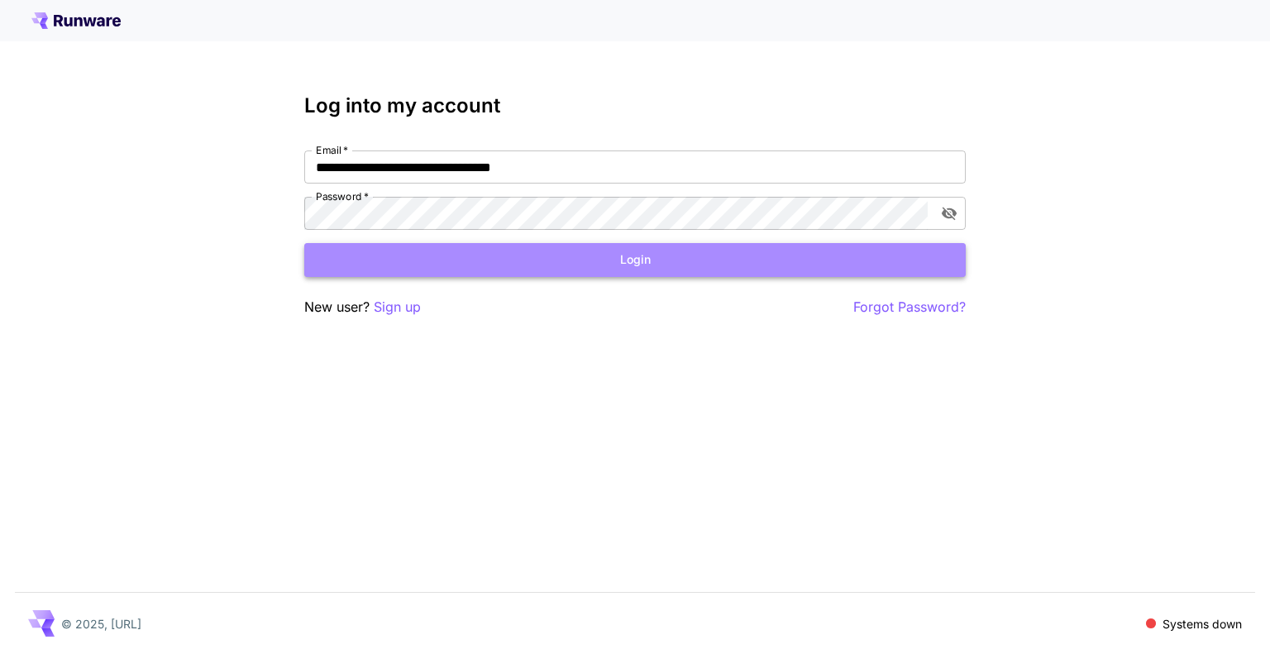
click at [584, 264] on button "Login" at bounding box center [634, 260] width 661 height 34
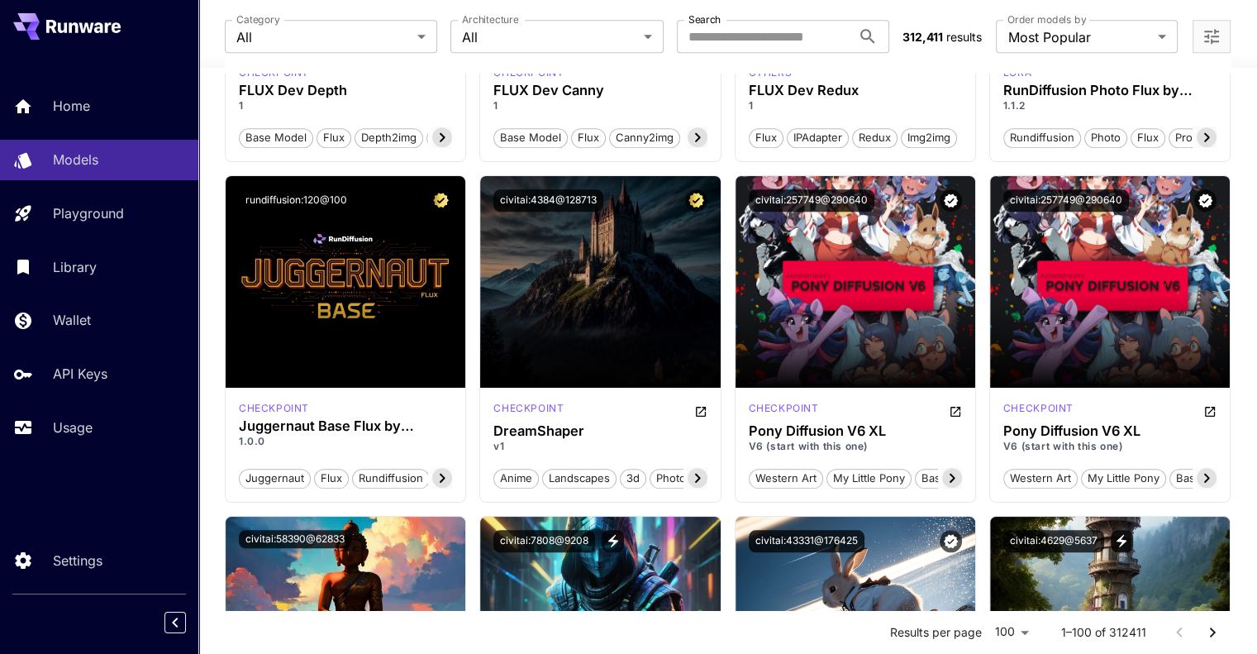
scroll to position [1736, 0]
